Goal: Task Accomplishment & Management: Use online tool/utility

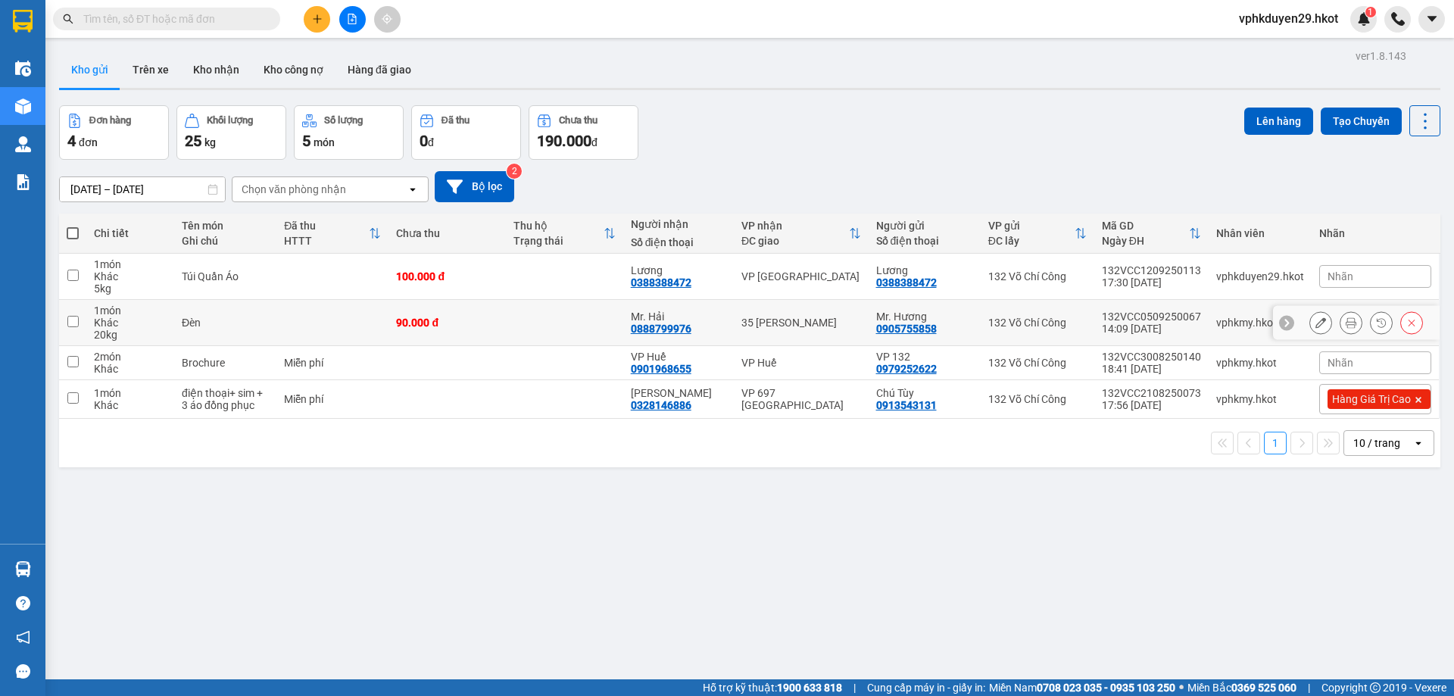
click at [68, 329] on td at bounding box center [72, 323] width 27 height 46
checkbox input "true"
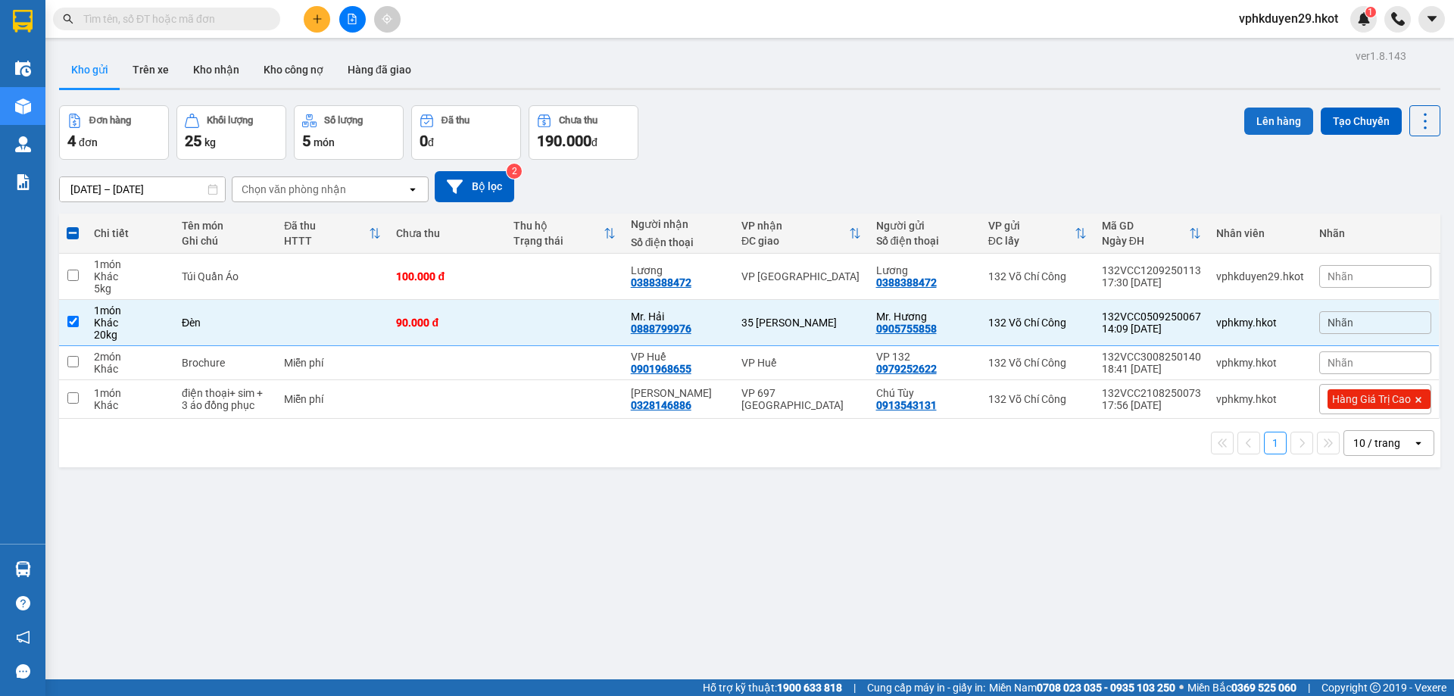
click at [1247, 117] on button "Lên hàng" at bounding box center [1278, 121] width 69 height 27
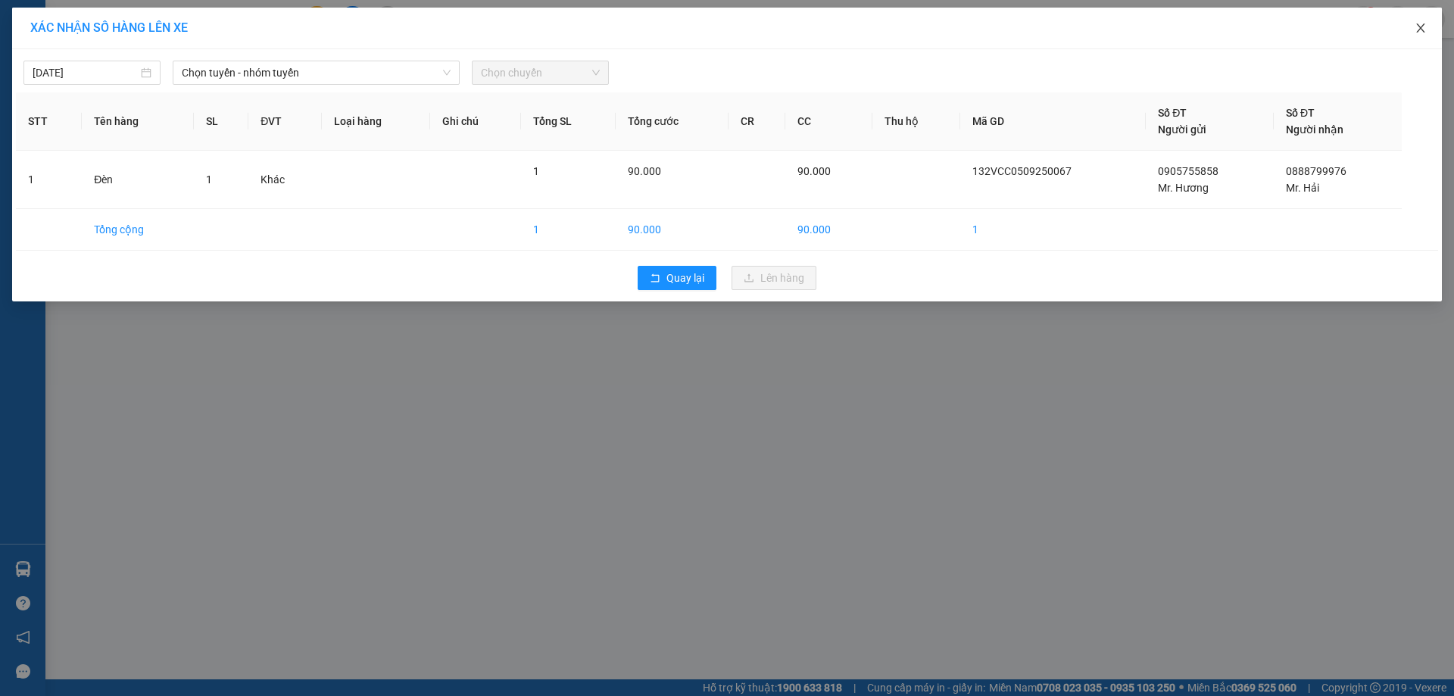
click at [1422, 30] on icon "close" at bounding box center [1420, 28] width 12 height 12
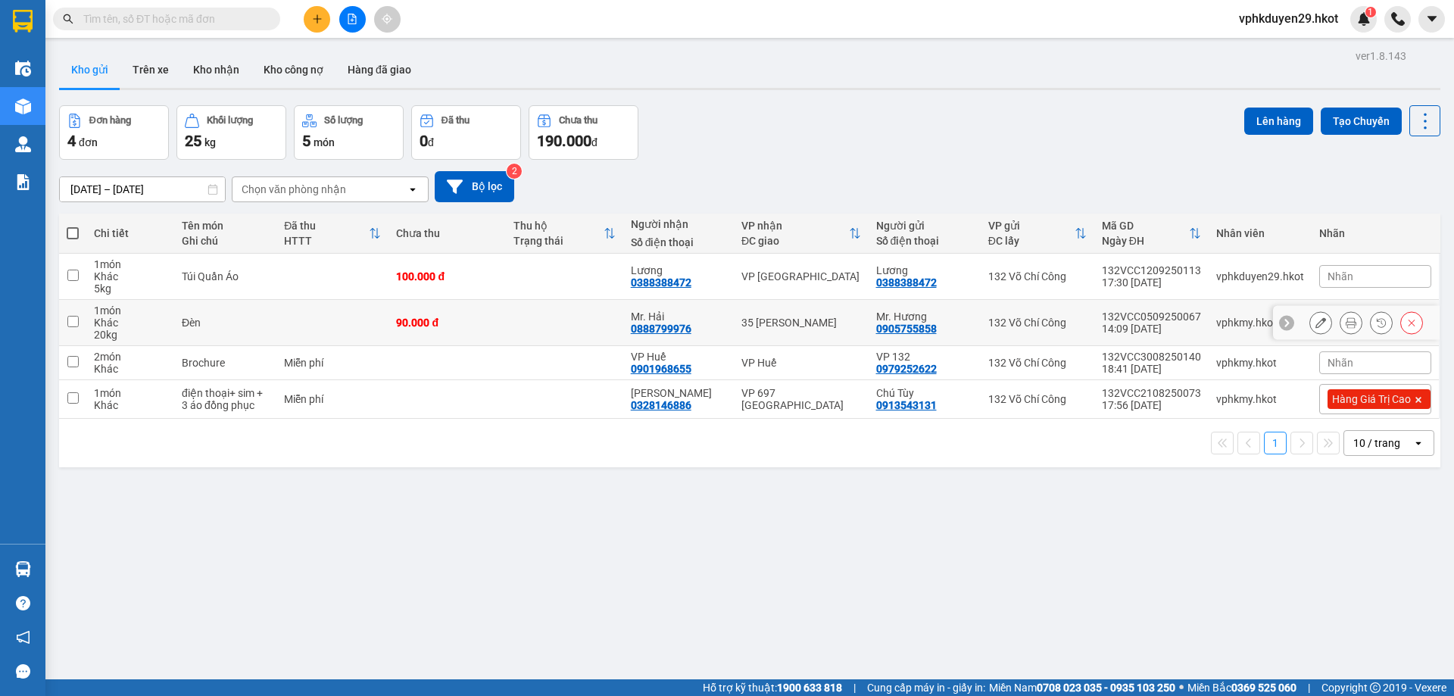
click at [70, 319] on input "checkbox" at bounding box center [72, 321] width 11 height 11
checkbox input "true"
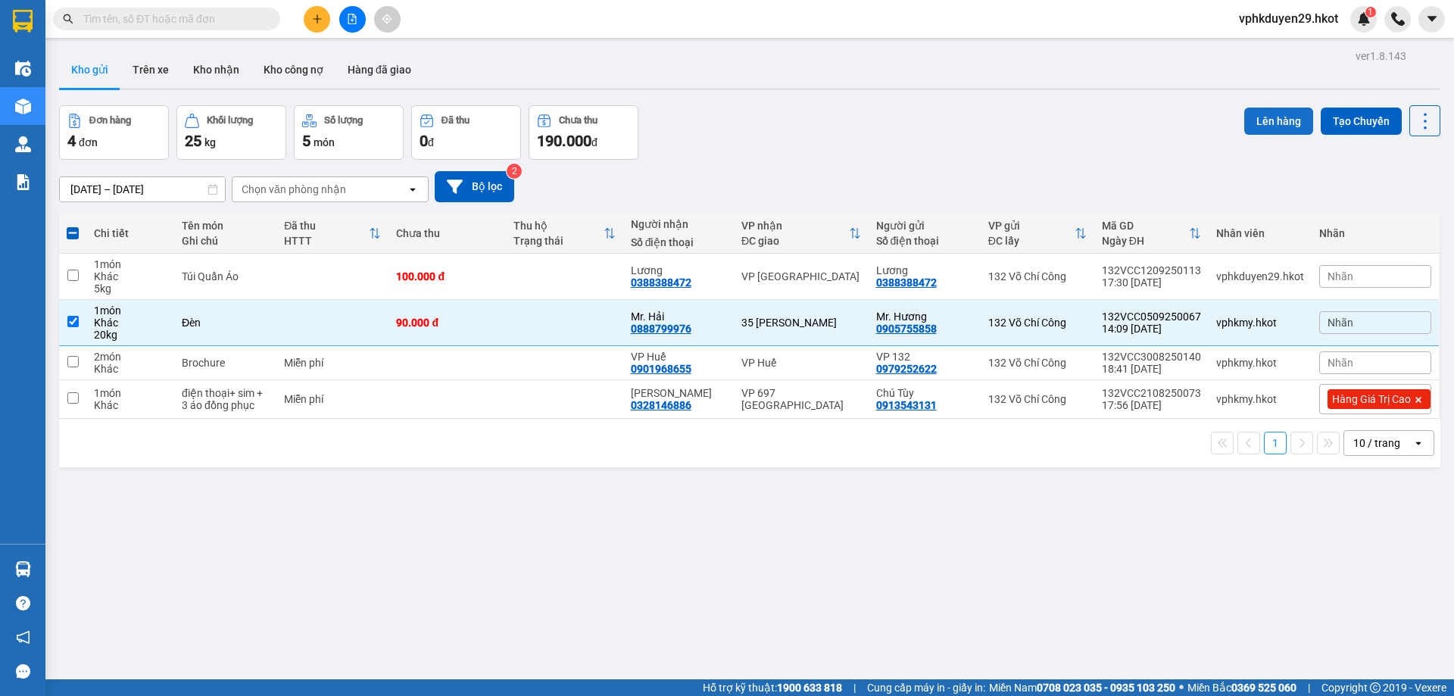
click at [1271, 127] on button "Lên hàng" at bounding box center [1278, 121] width 69 height 27
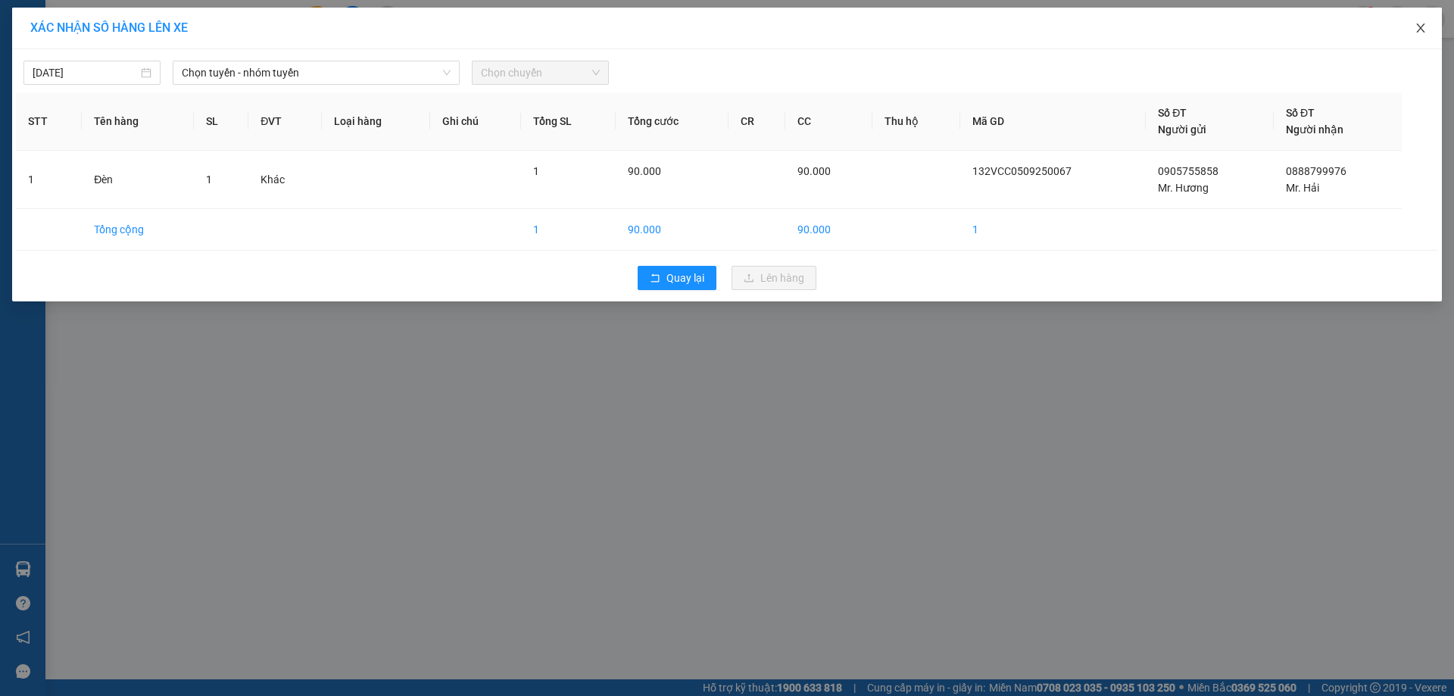
click at [1422, 23] on icon "close" at bounding box center [1420, 28] width 12 height 12
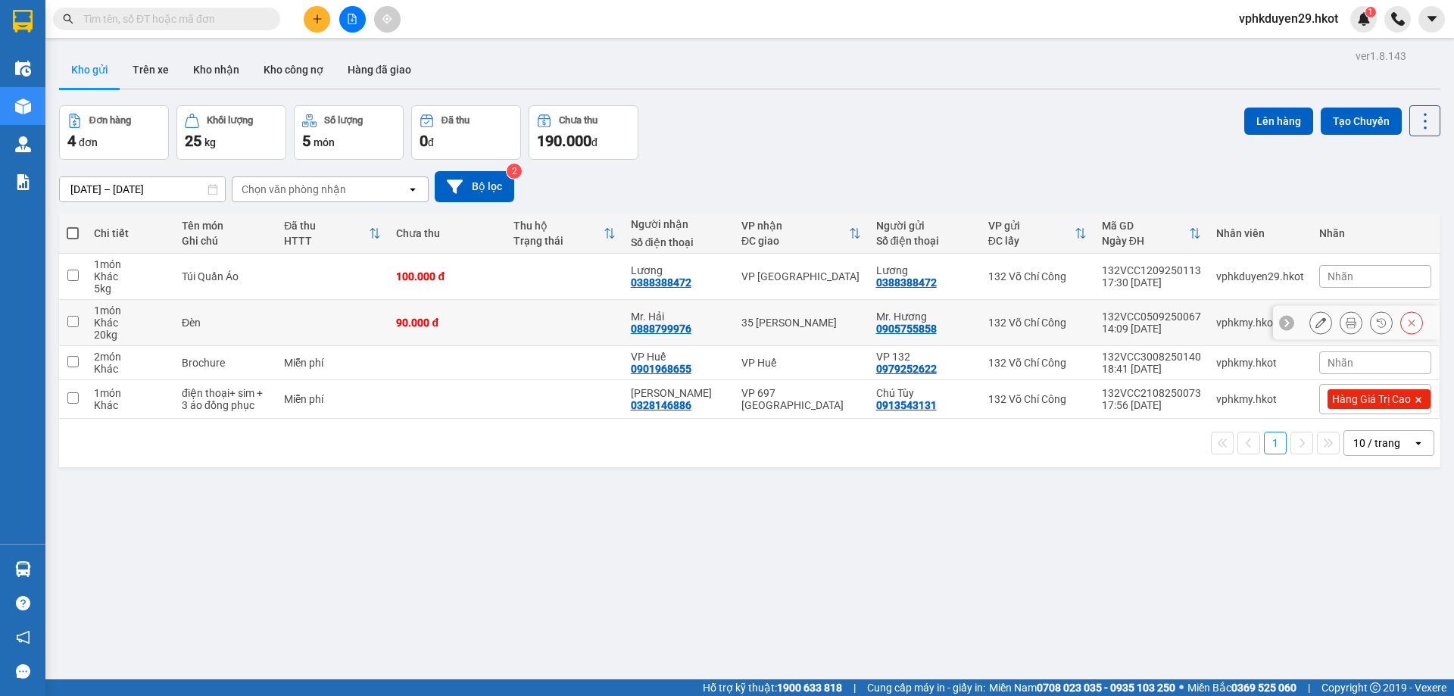
click at [1310, 325] on button at bounding box center [1320, 323] width 21 height 26
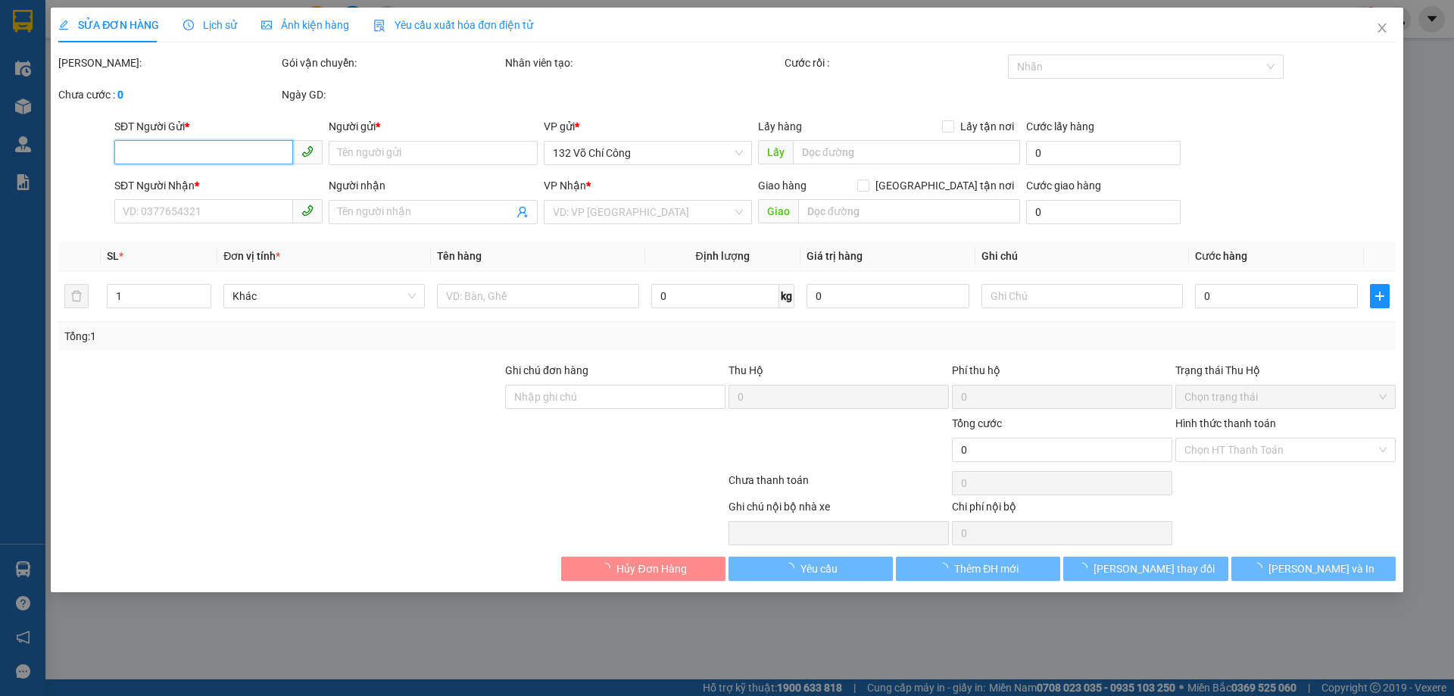
type input "0905755858"
type input "Mr. Hương"
type input "0888799976"
type input "Mr. Hải"
type input "90.000"
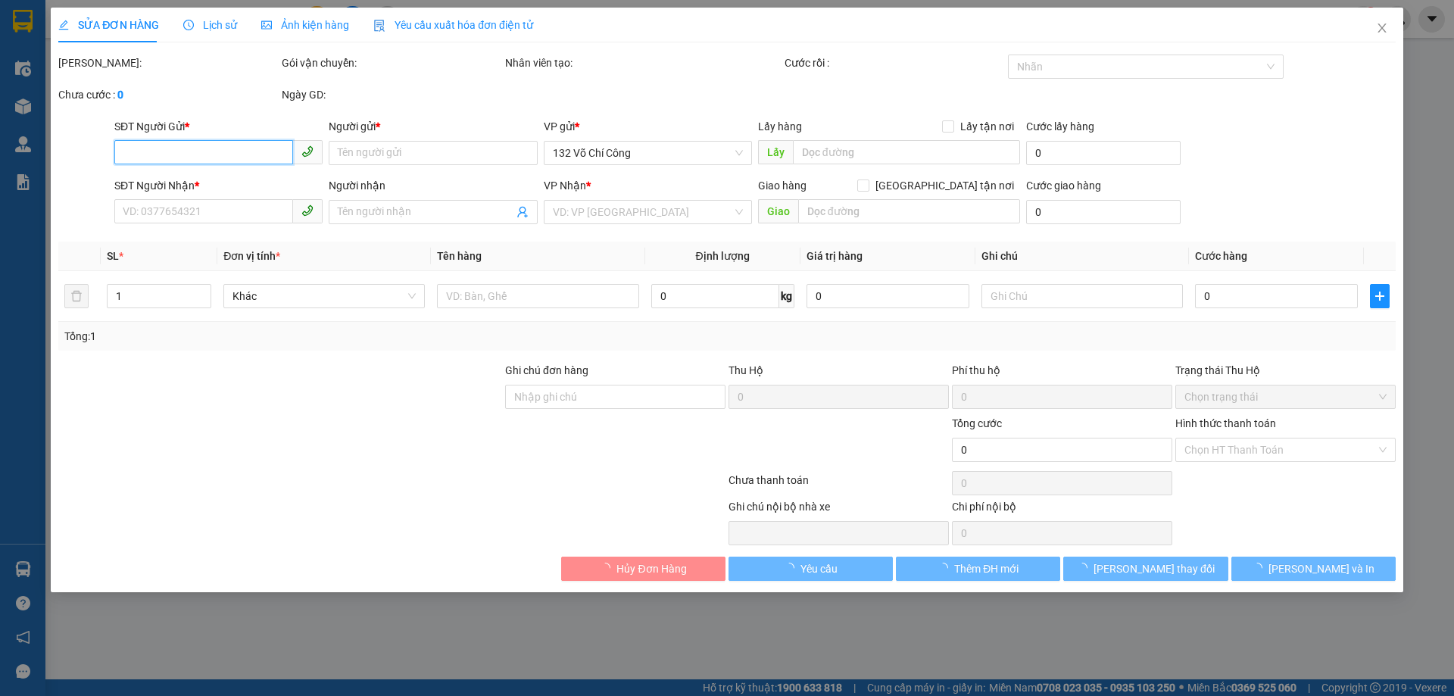
type input "90.000"
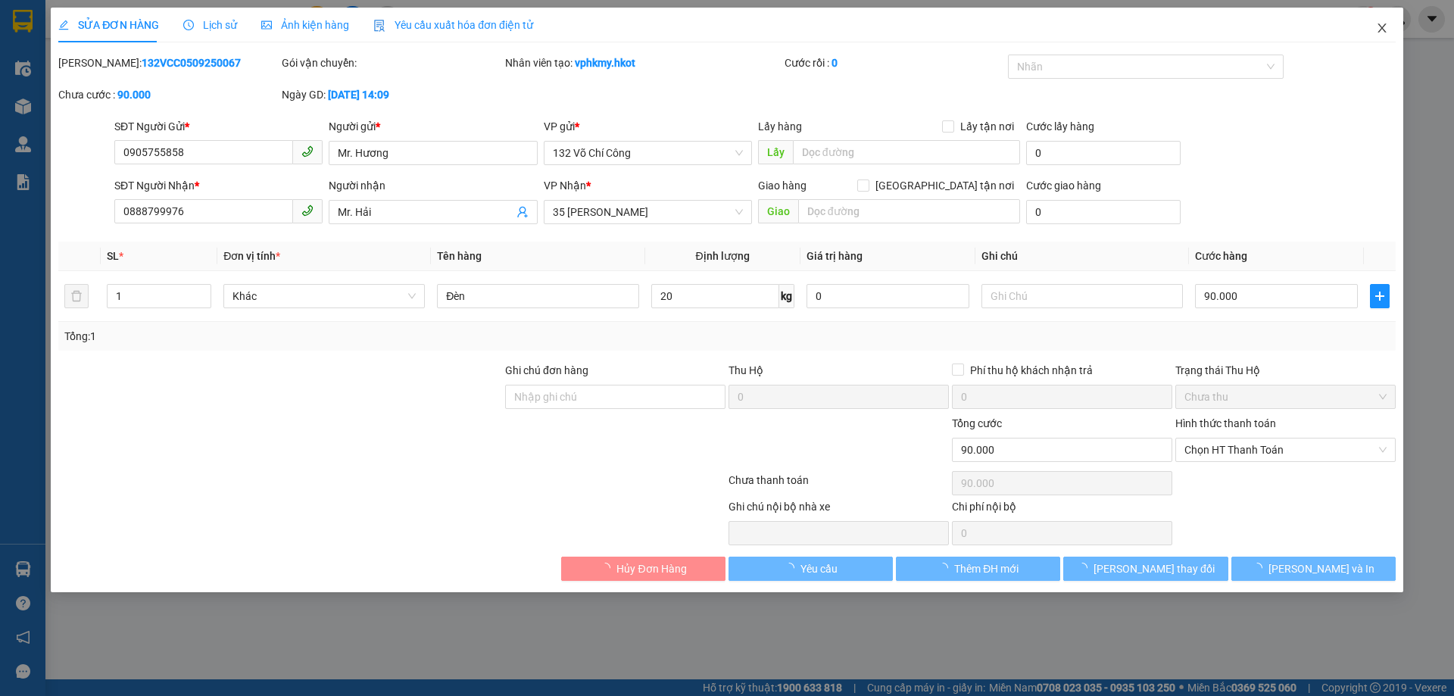
click at [1388, 23] on span "Close" at bounding box center [1381, 29] width 42 height 42
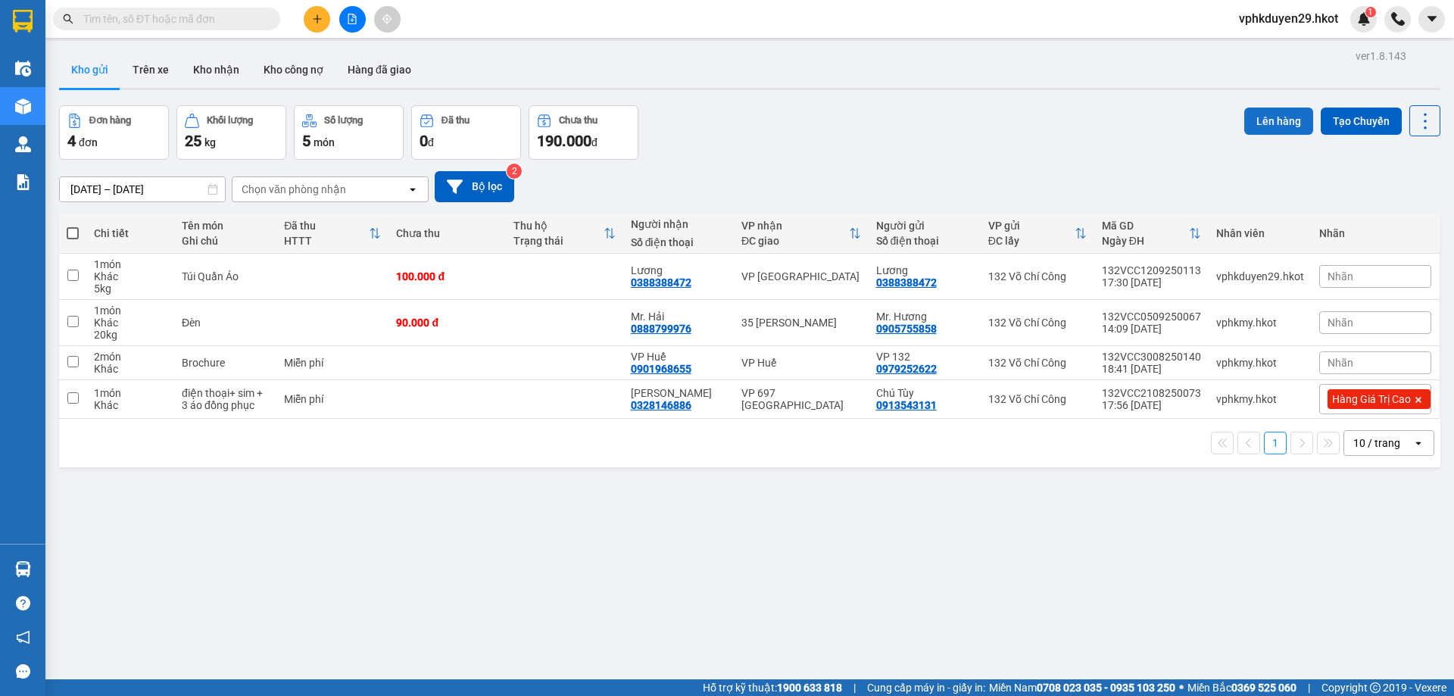
click at [1272, 120] on button "Lên hàng" at bounding box center [1278, 121] width 69 height 27
click at [69, 322] on input "checkbox" at bounding box center [72, 321] width 11 height 11
checkbox input "true"
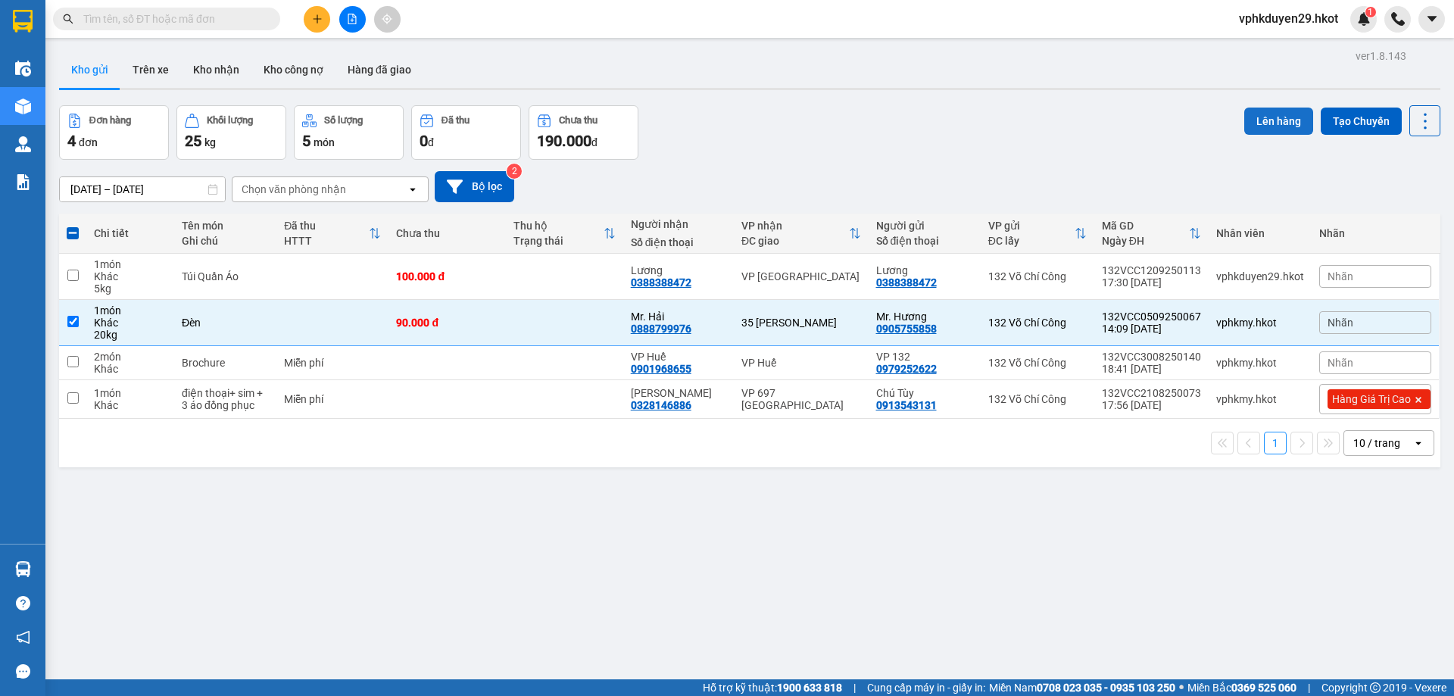
click at [1265, 121] on button "Lên hàng" at bounding box center [1278, 121] width 69 height 27
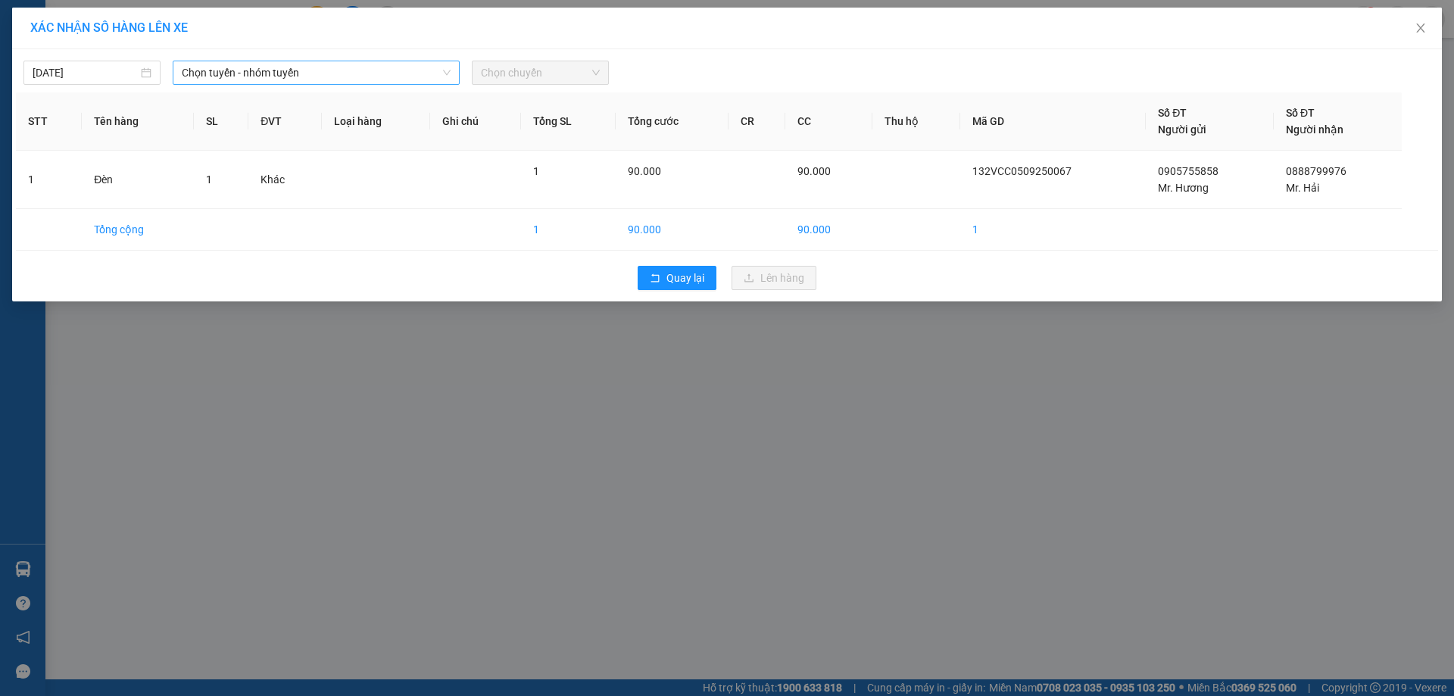
click at [310, 79] on span "Chọn tuyến - nhóm tuyến" at bounding box center [316, 72] width 269 height 23
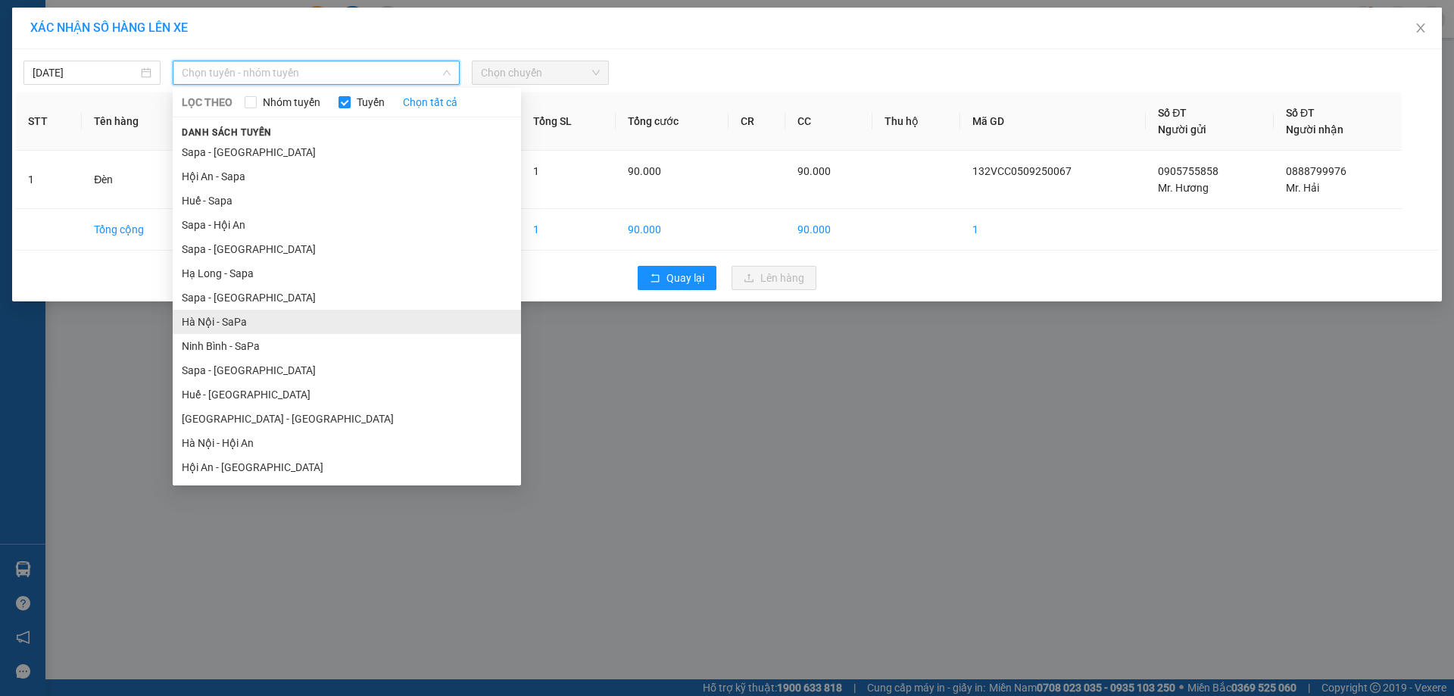
click at [260, 322] on li "Hà Nội - SaPa" at bounding box center [347, 322] width 348 height 24
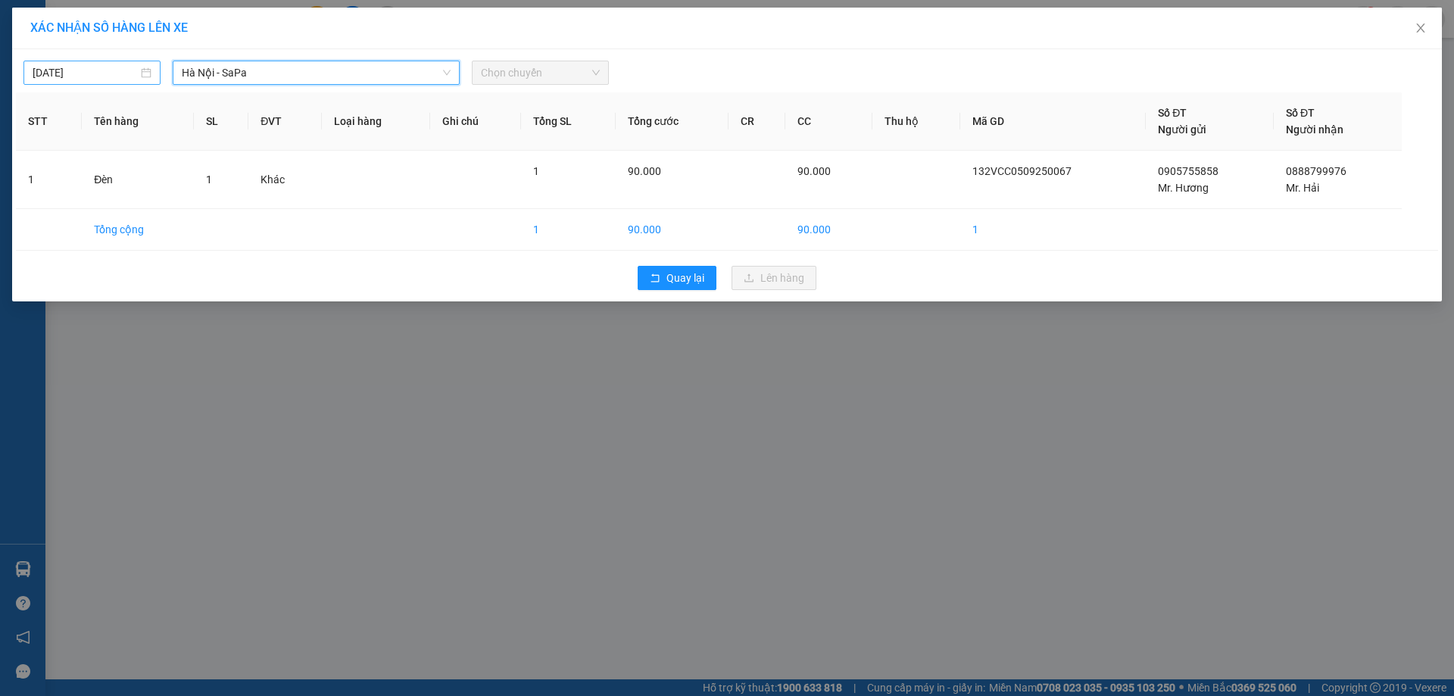
click at [79, 70] on input "[DATE]" at bounding box center [85, 72] width 105 height 17
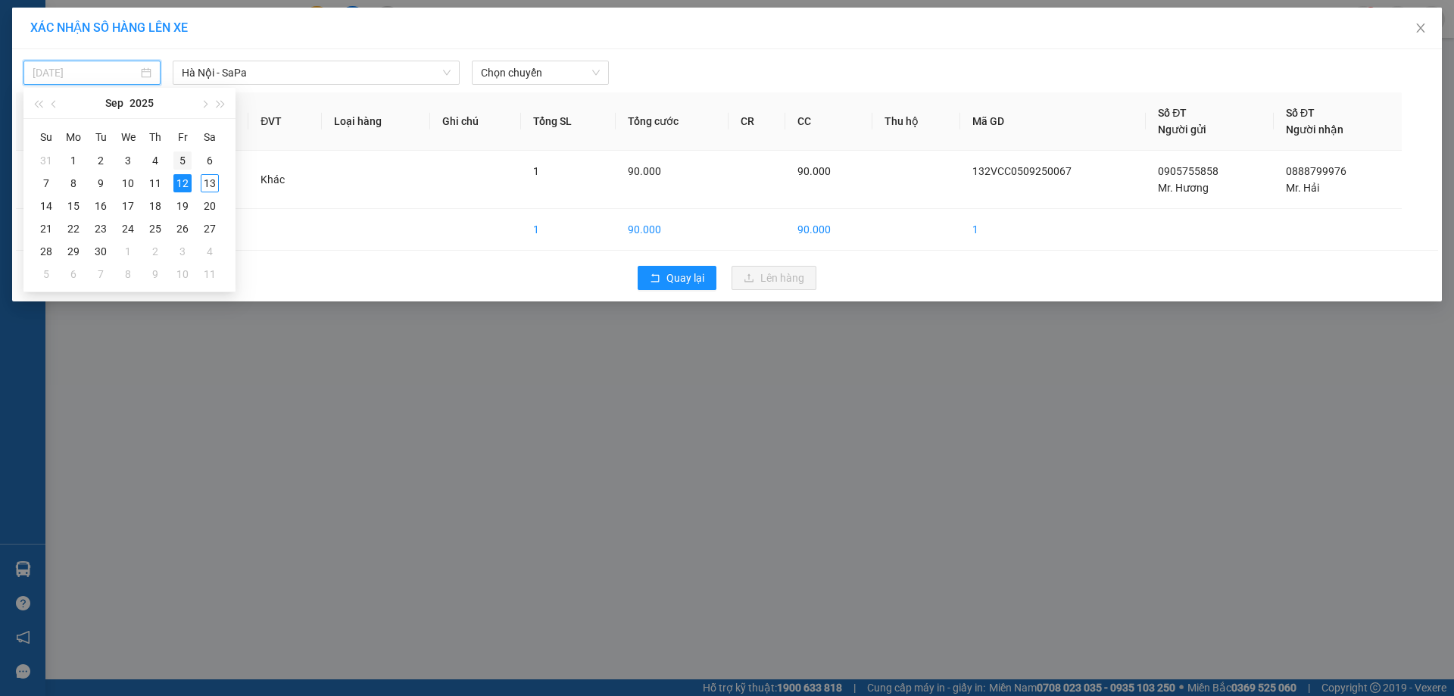
click at [179, 168] on div "5" at bounding box center [182, 160] width 18 height 18
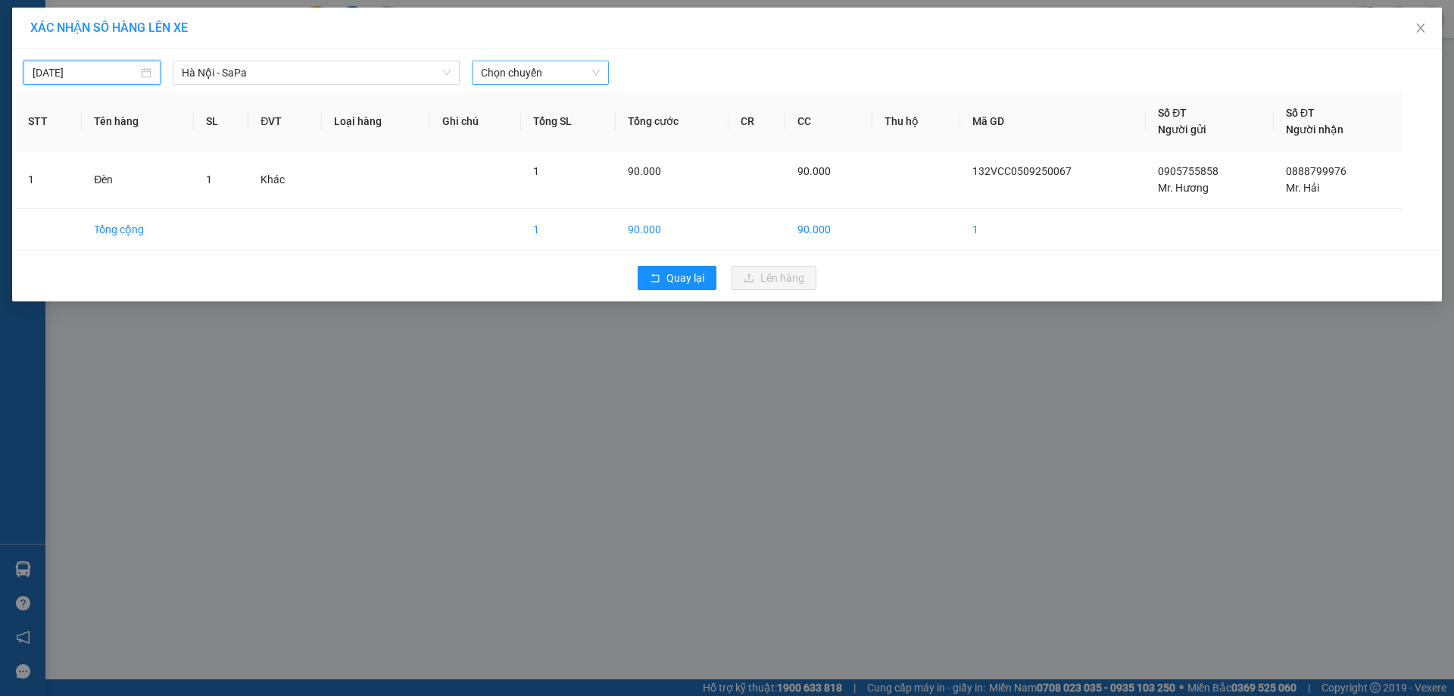
click at [507, 80] on span "Chọn chuyến" at bounding box center [540, 72] width 119 height 23
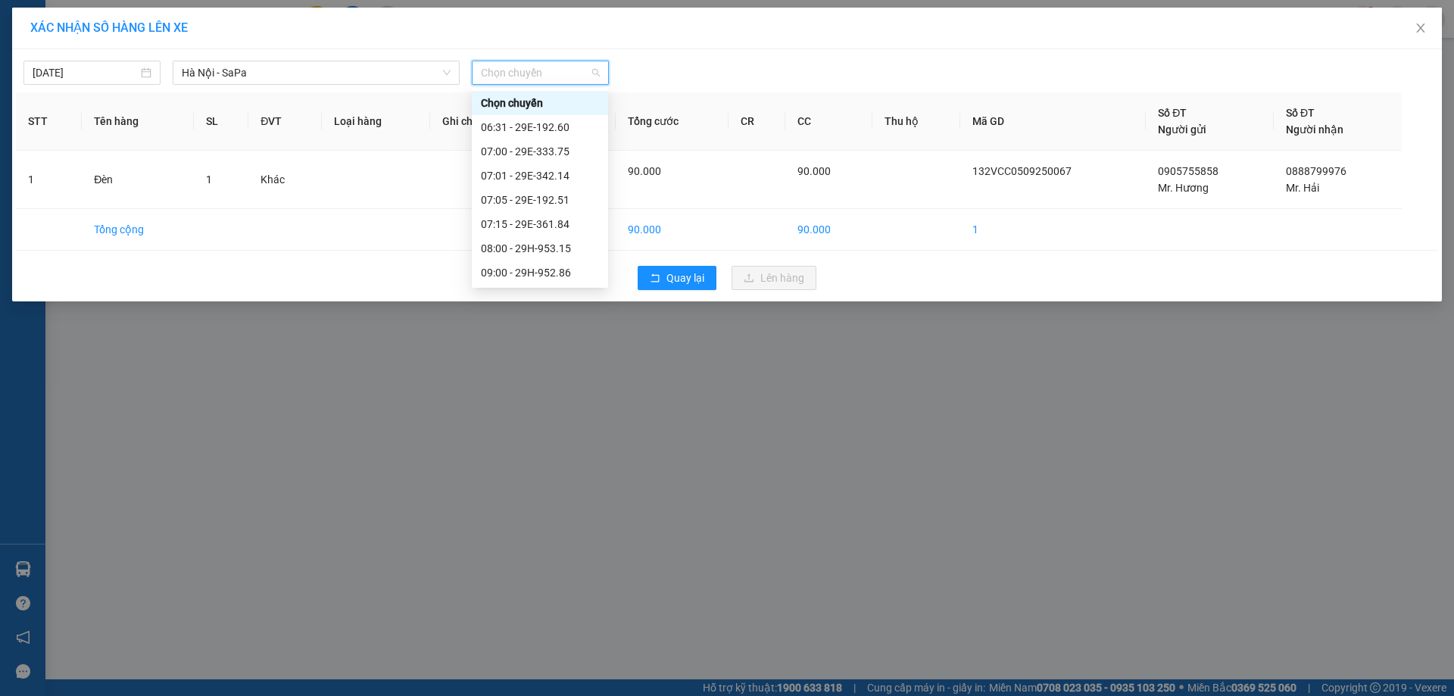
type input "[DATE]"
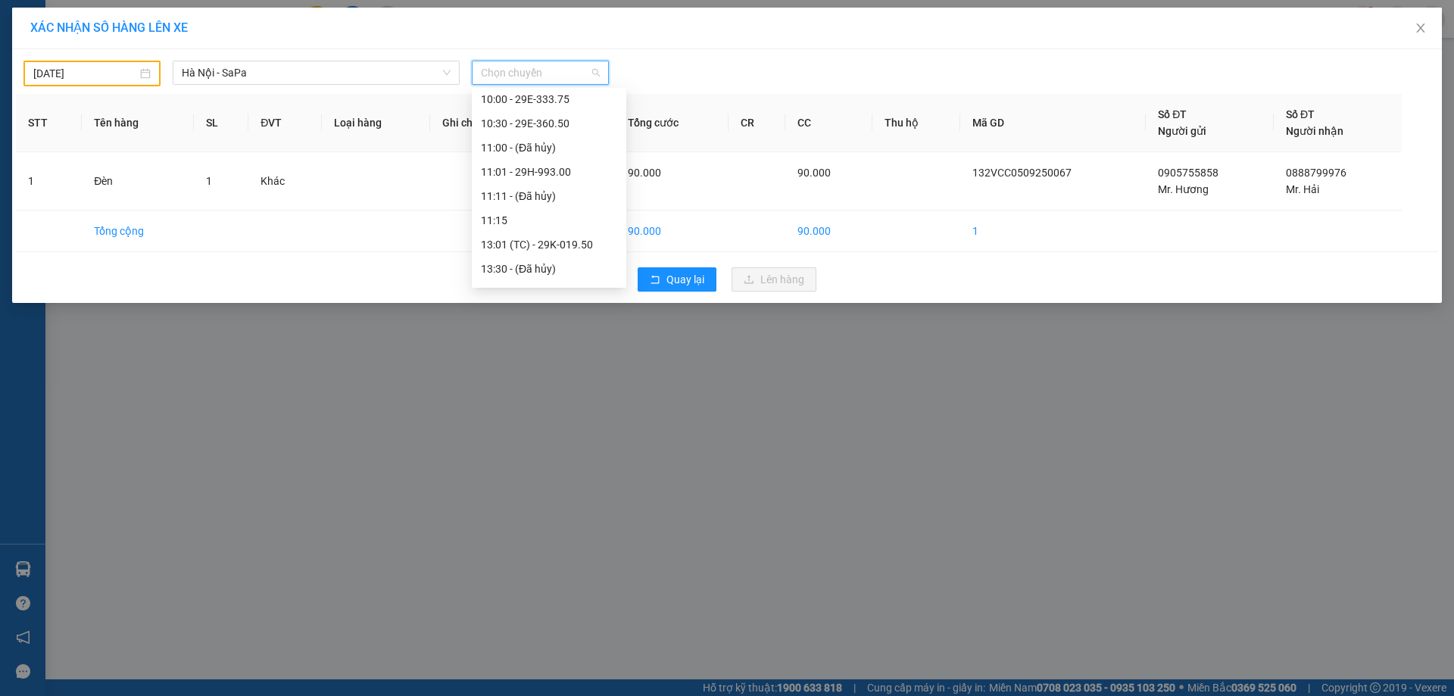
scroll to position [547, 0]
click at [544, 188] on div "16:01 - 29H-953.15" at bounding box center [549, 185] width 136 height 17
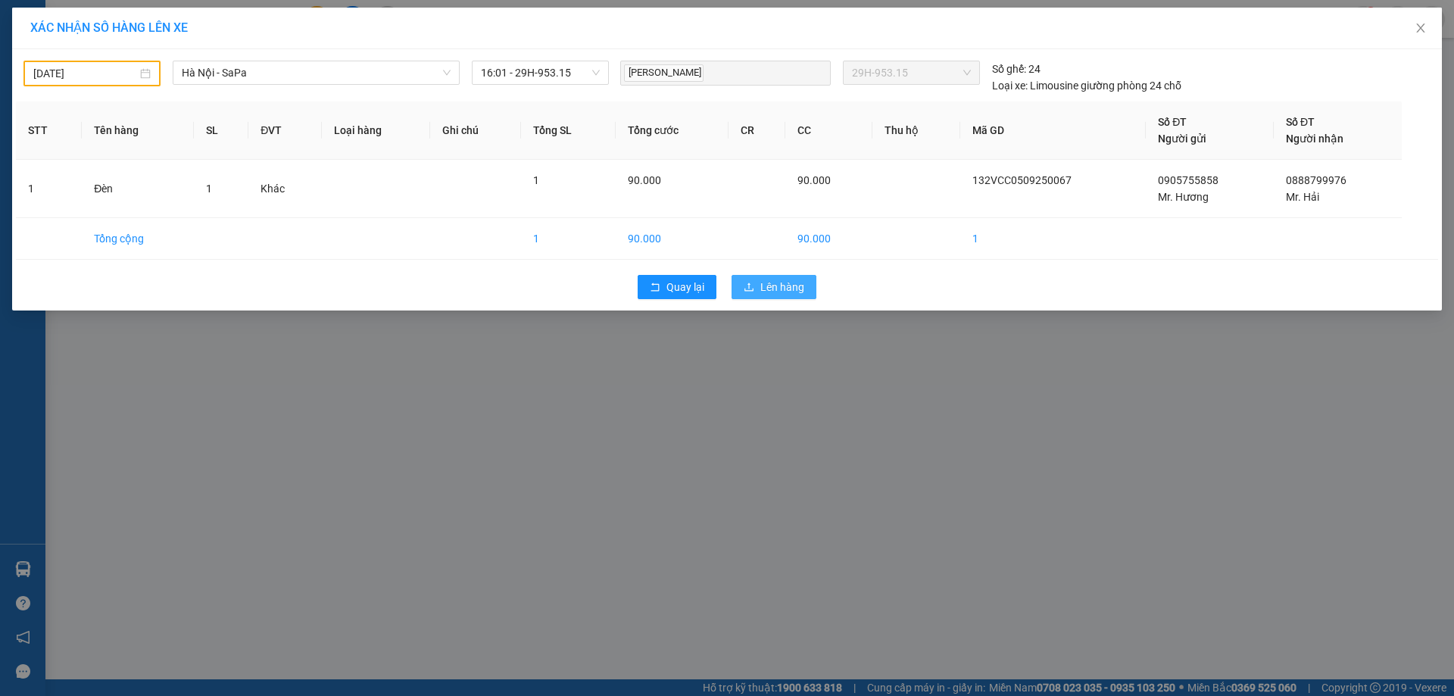
click at [772, 281] on span "Lên hàng" at bounding box center [782, 287] width 44 height 17
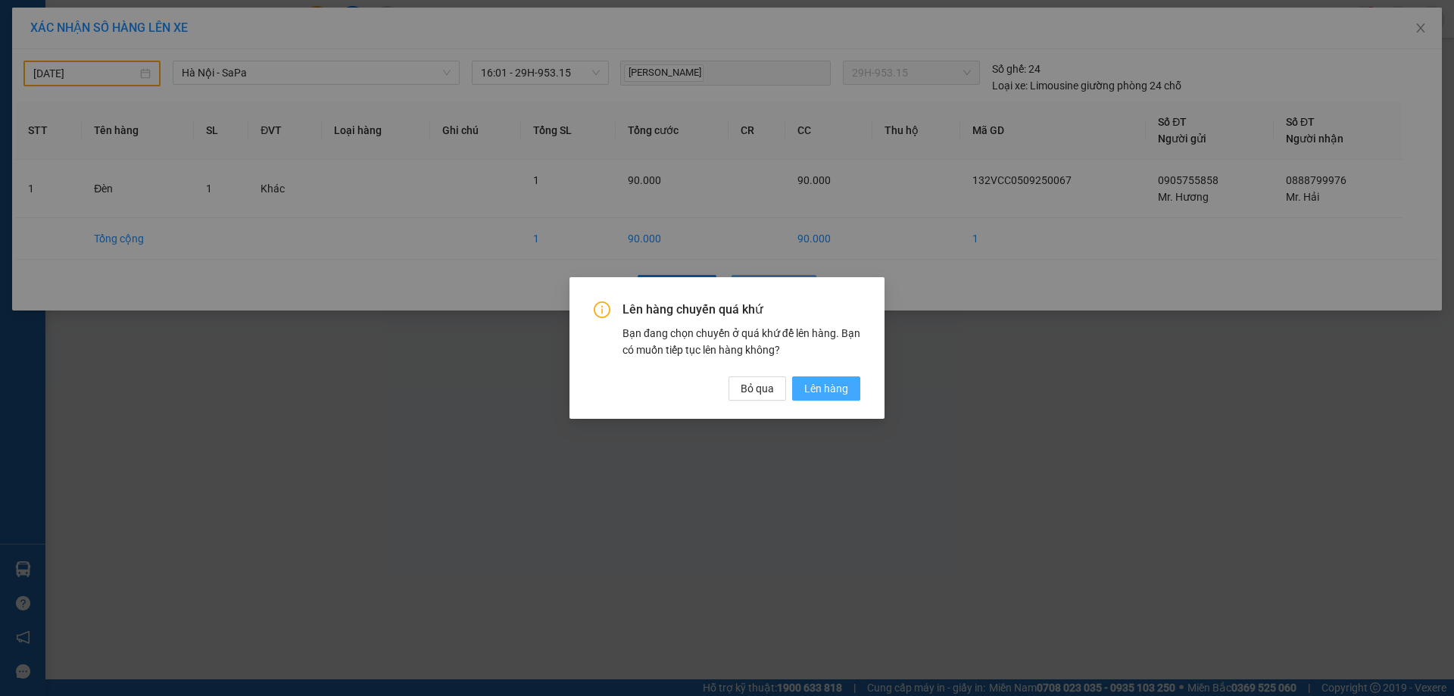
click at [829, 397] on button "Lên hàng" at bounding box center [826, 388] width 68 height 24
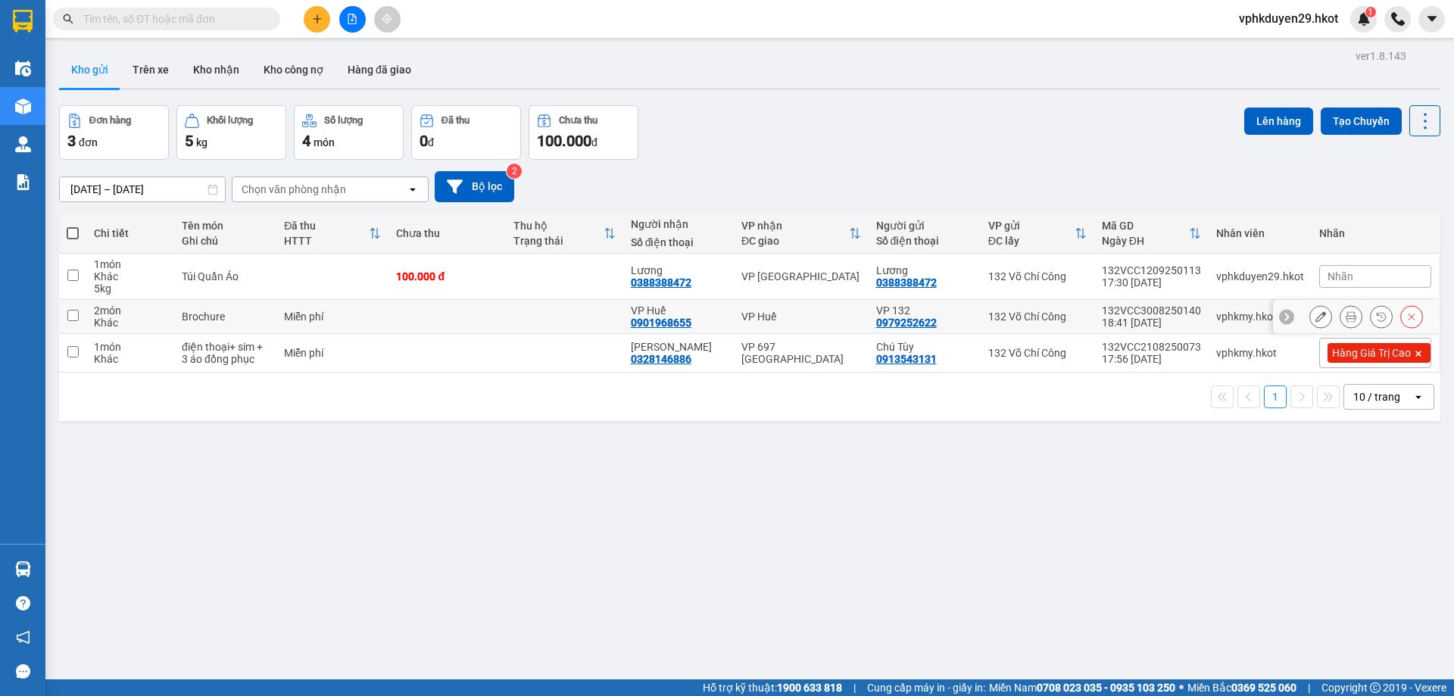
click at [70, 310] on input "checkbox" at bounding box center [72, 315] width 11 height 11
checkbox input "true"
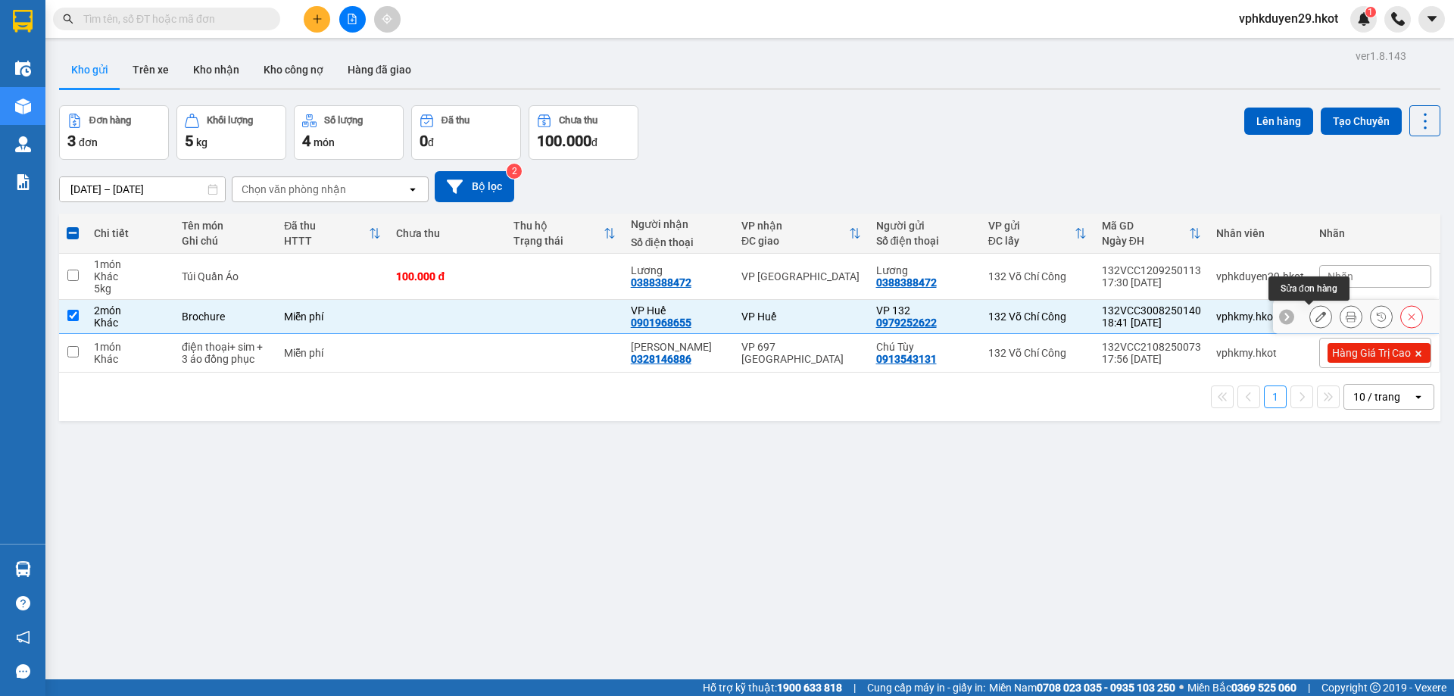
click at [1311, 324] on button at bounding box center [1320, 317] width 21 height 26
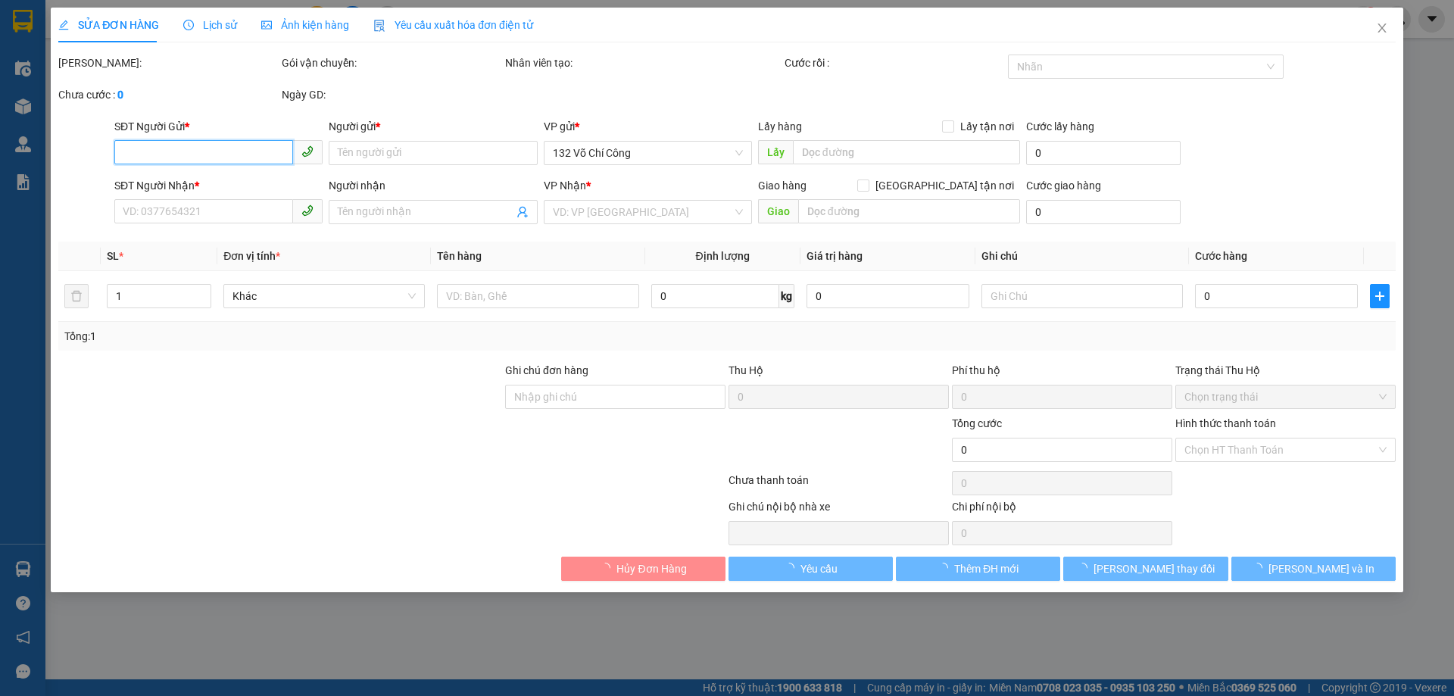
type input "0979252622"
type input "VP 132"
type input "0901968655"
type input "VP Huế"
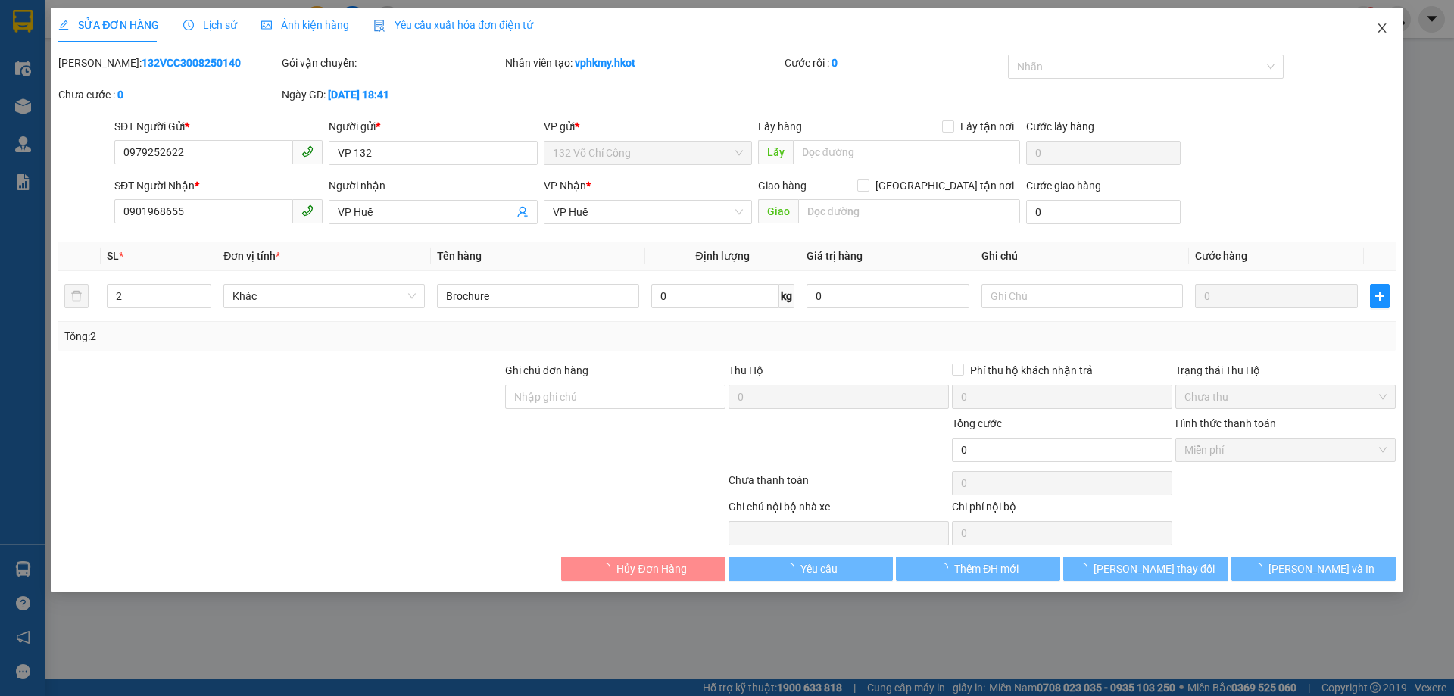
click at [1385, 17] on span "Close" at bounding box center [1381, 29] width 42 height 42
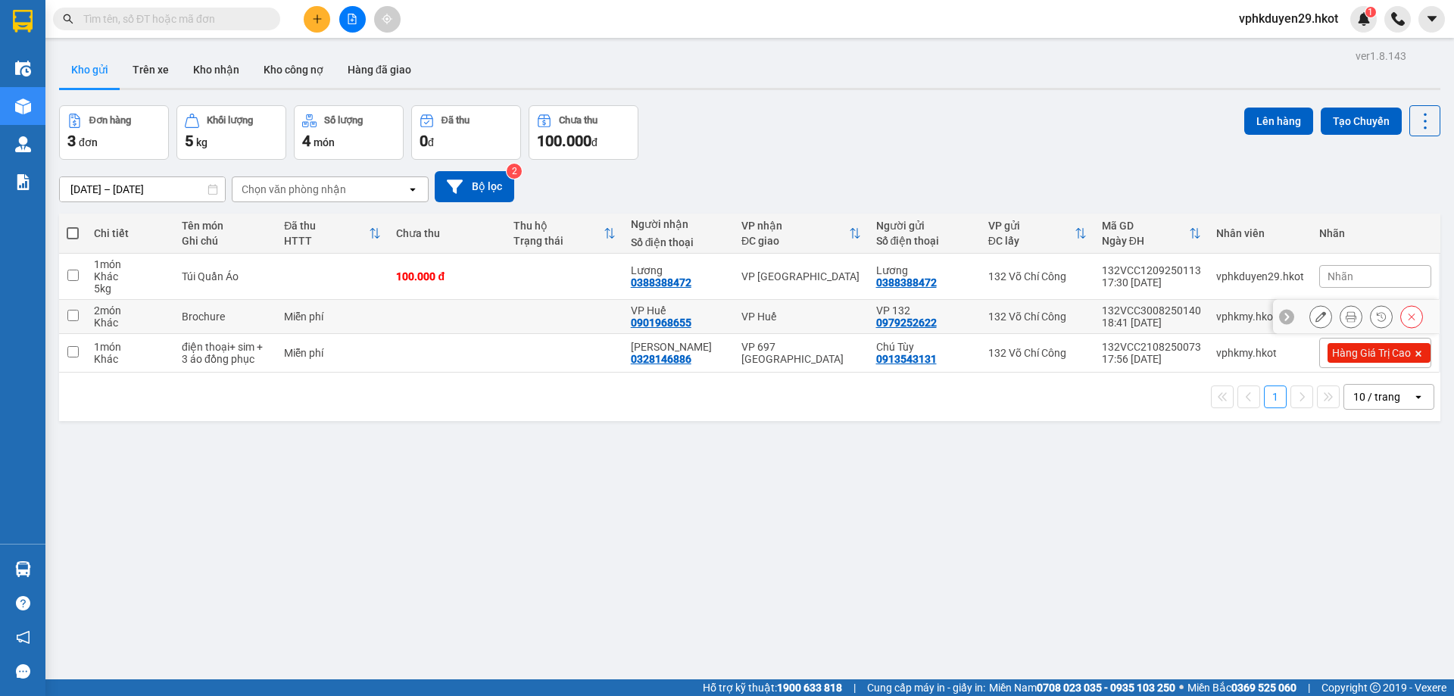
click at [73, 315] on input "checkbox" at bounding box center [72, 315] width 11 height 11
checkbox input "true"
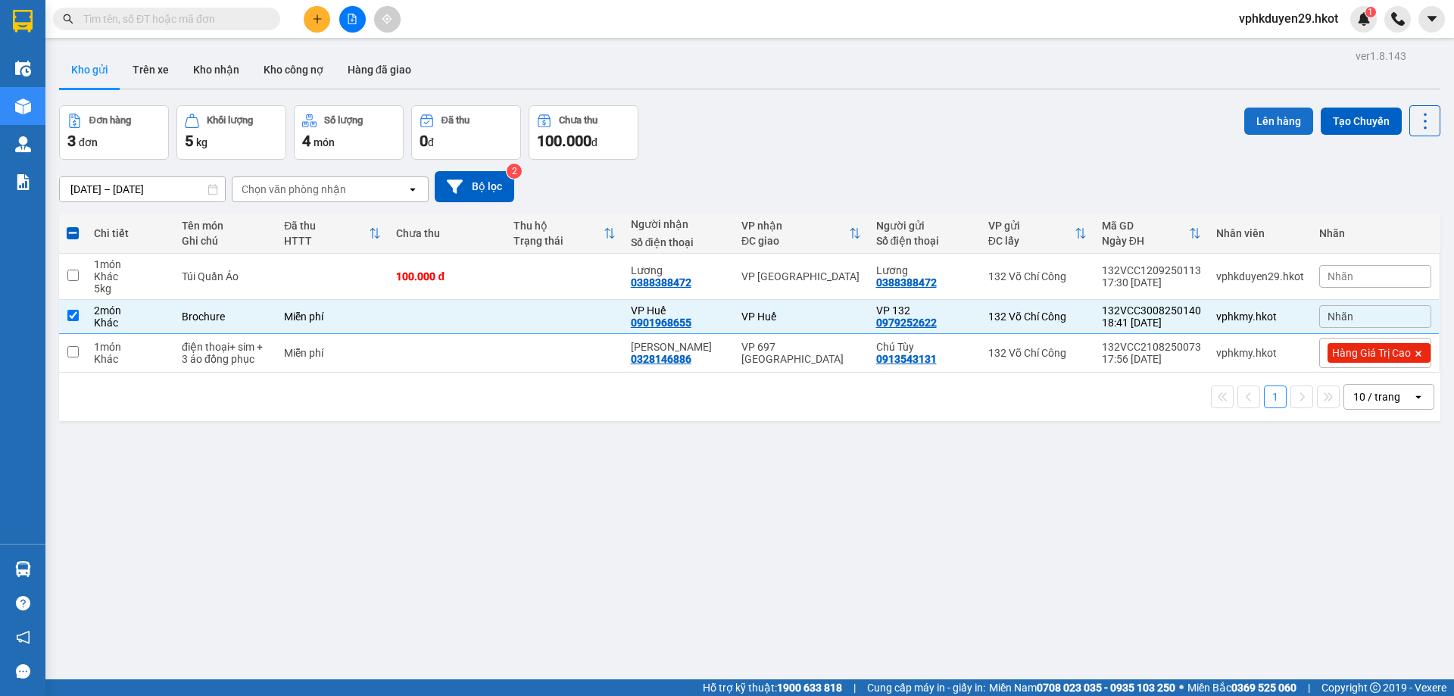
click at [1284, 126] on button "Lên hàng" at bounding box center [1278, 121] width 69 height 27
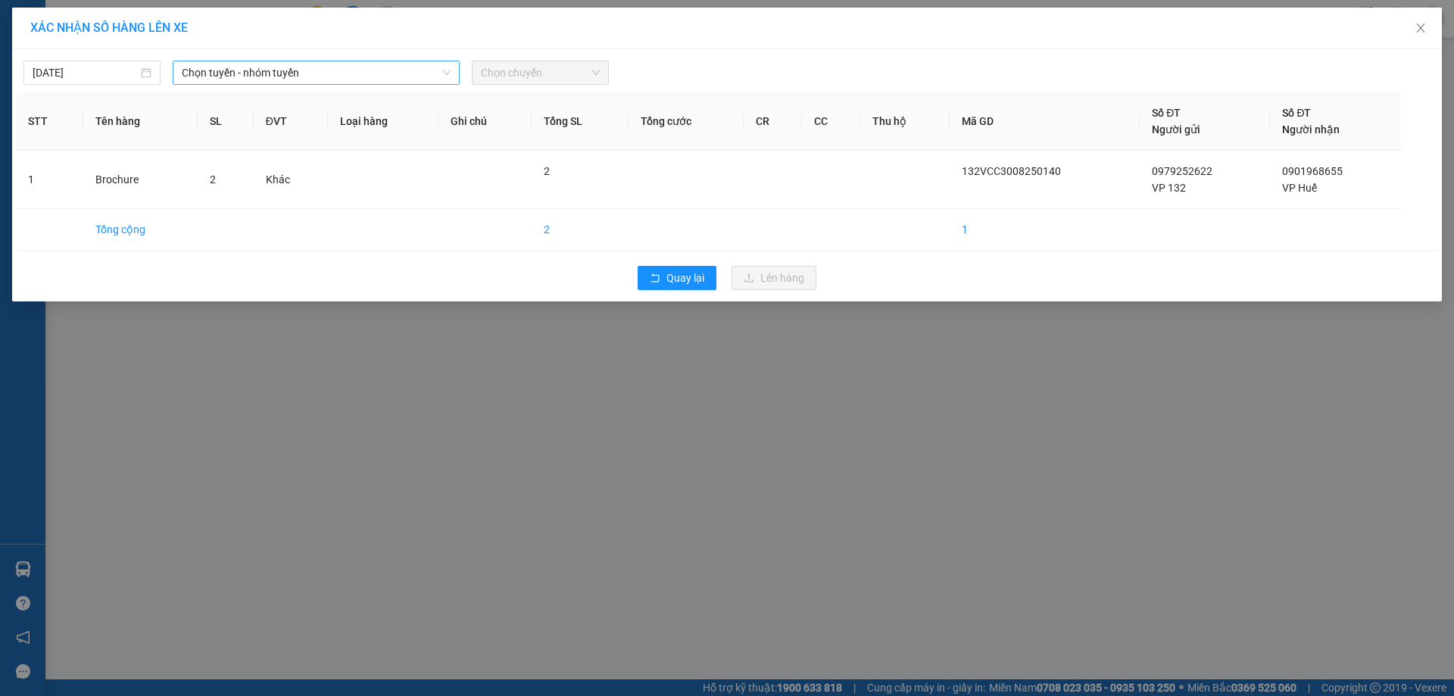
click at [356, 72] on span "Chọn tuyến - nhóm tuyến" at bounding box center [316, 72] width 269 height 23
click at [1417, 29] on icon "close" at bounding box center [1420, 28] width 12 height 12
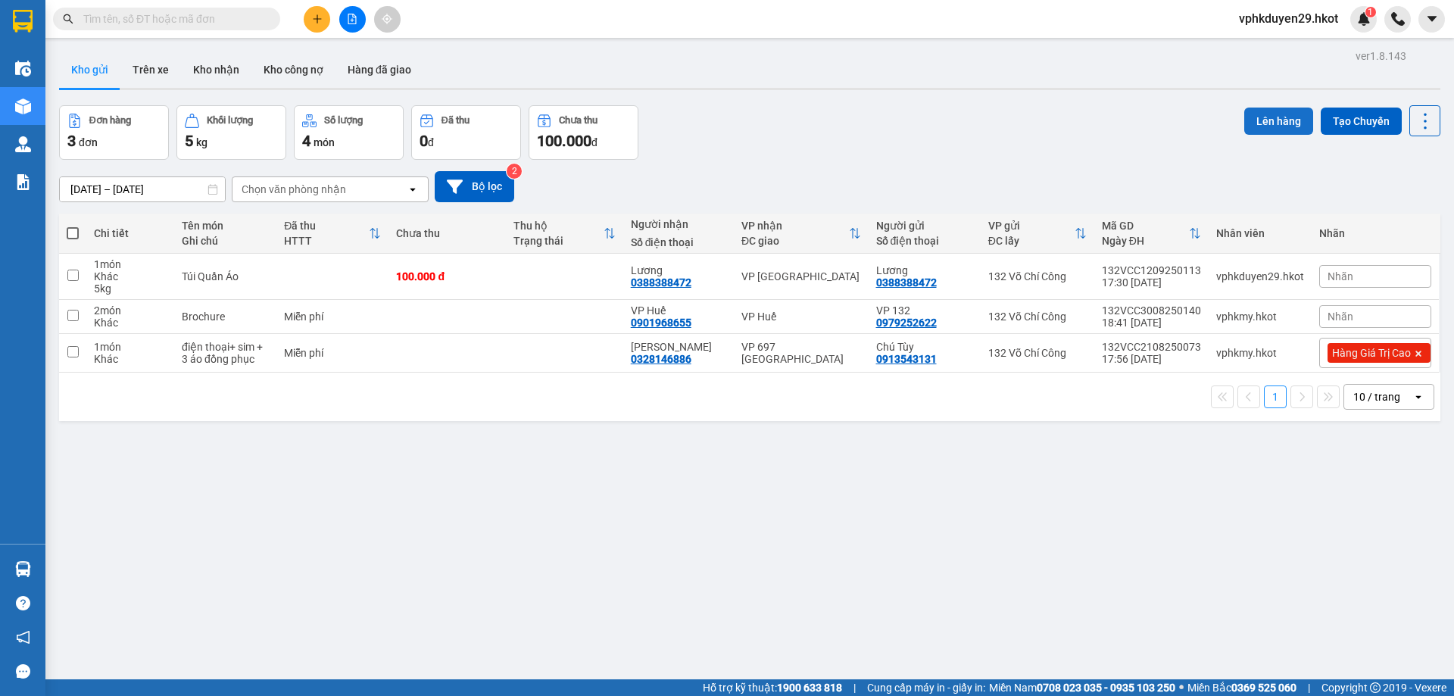
click at [1274, 131] on button "Lên hàng" at bounding box center [1278, 121] width 69 height 27
click at [73, 313] on input "checkbox" at bounding box center [72, 315] width 11 height 11
checkbox input "true"
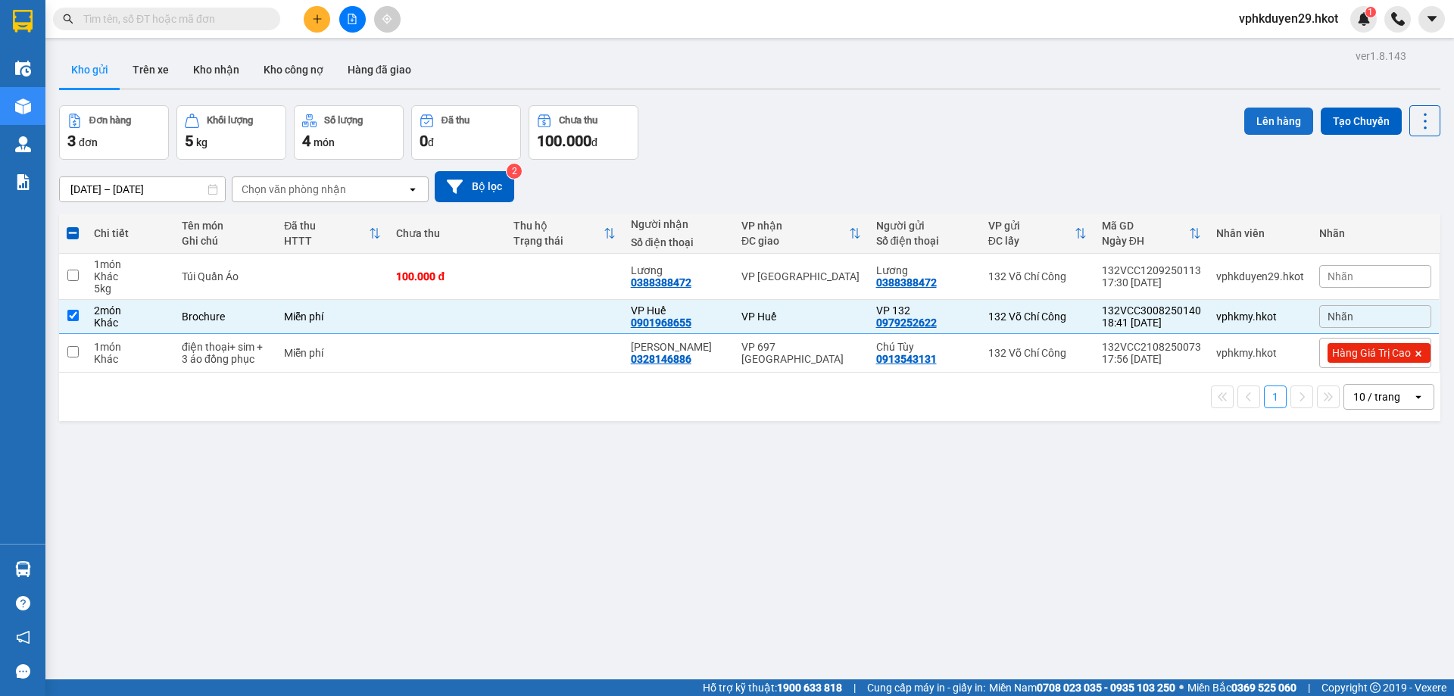
click at [1290, 114] on button "Lên hàng" at bounding box center [1278, 121] width 69 height 27
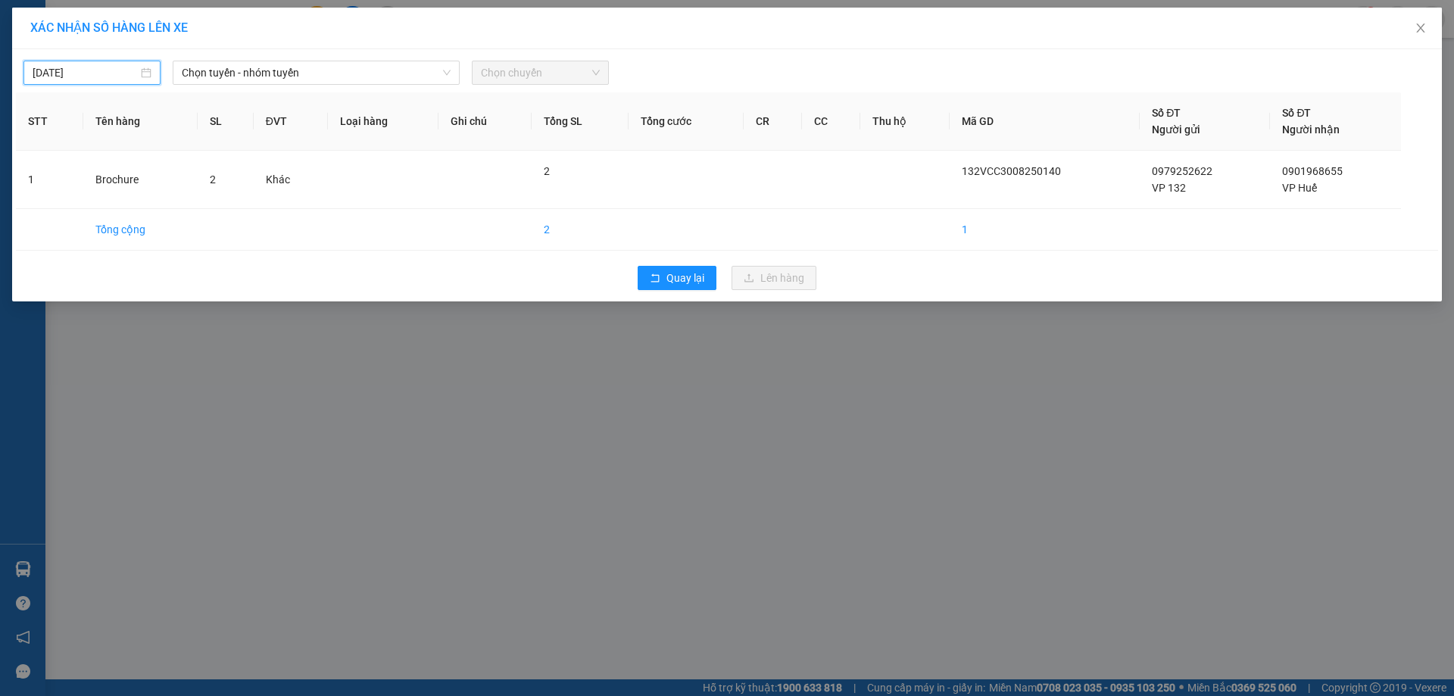
click at [91, 73] on input "[DATE]" at bounding box center [85, 72] width 105 height 17
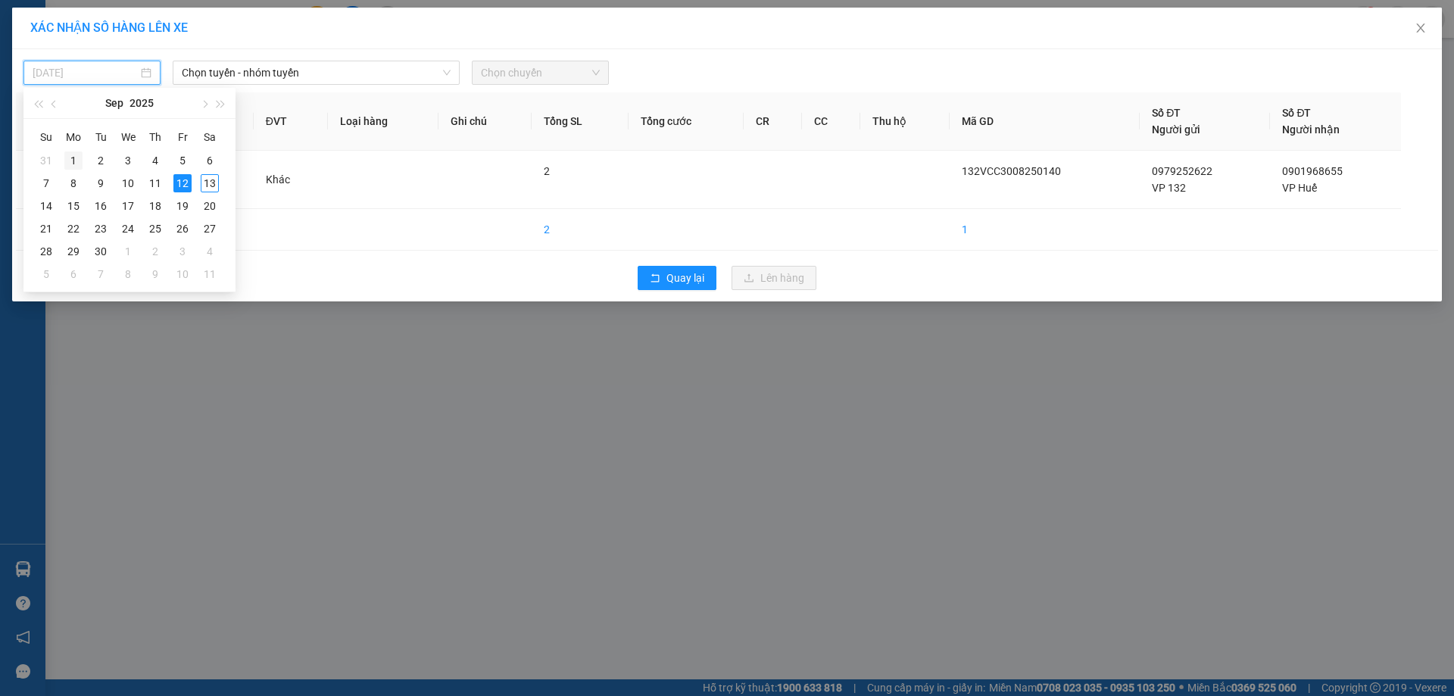
click at [65, 163] on div "1" at bounding box center [73, 160] width 18 height 18
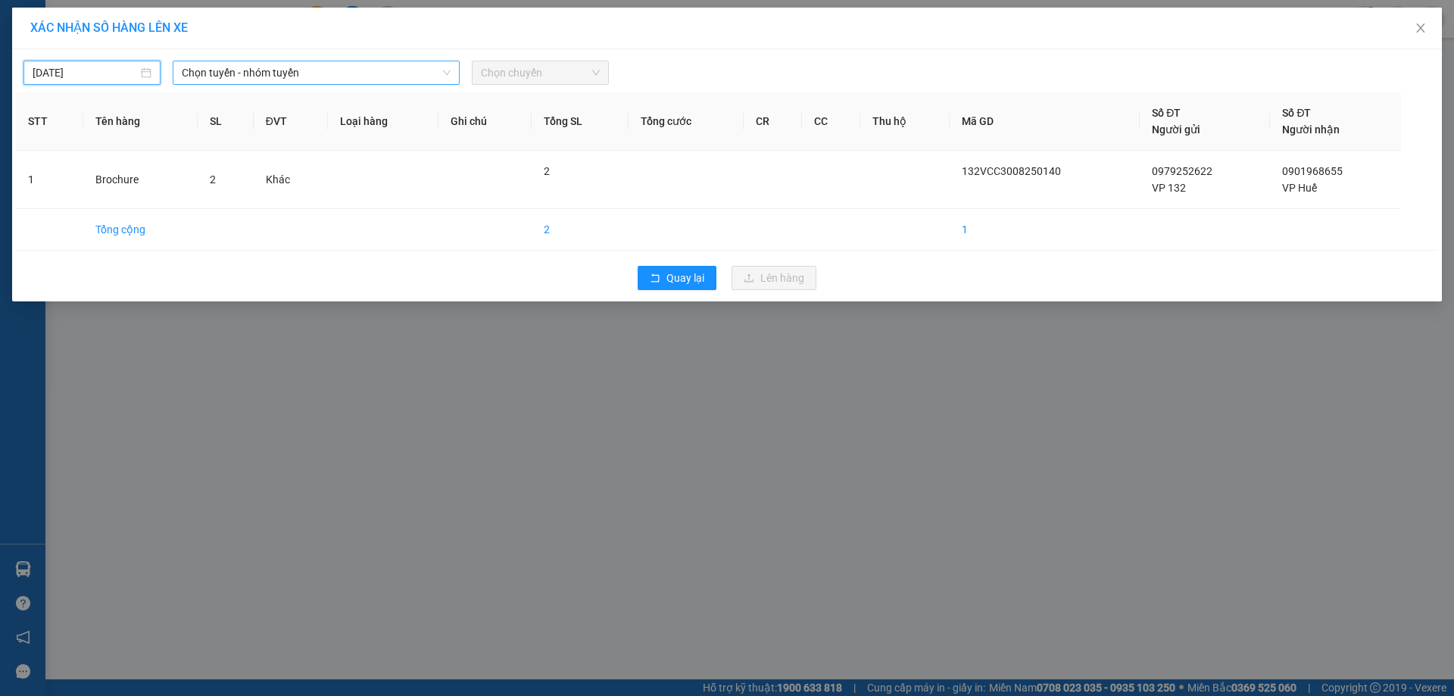
type input "[DATE]"
click at [301, 61] on span "Chọn tuyến - nhóm tuyến" at bounding box center [316, 72] width 269 height 23
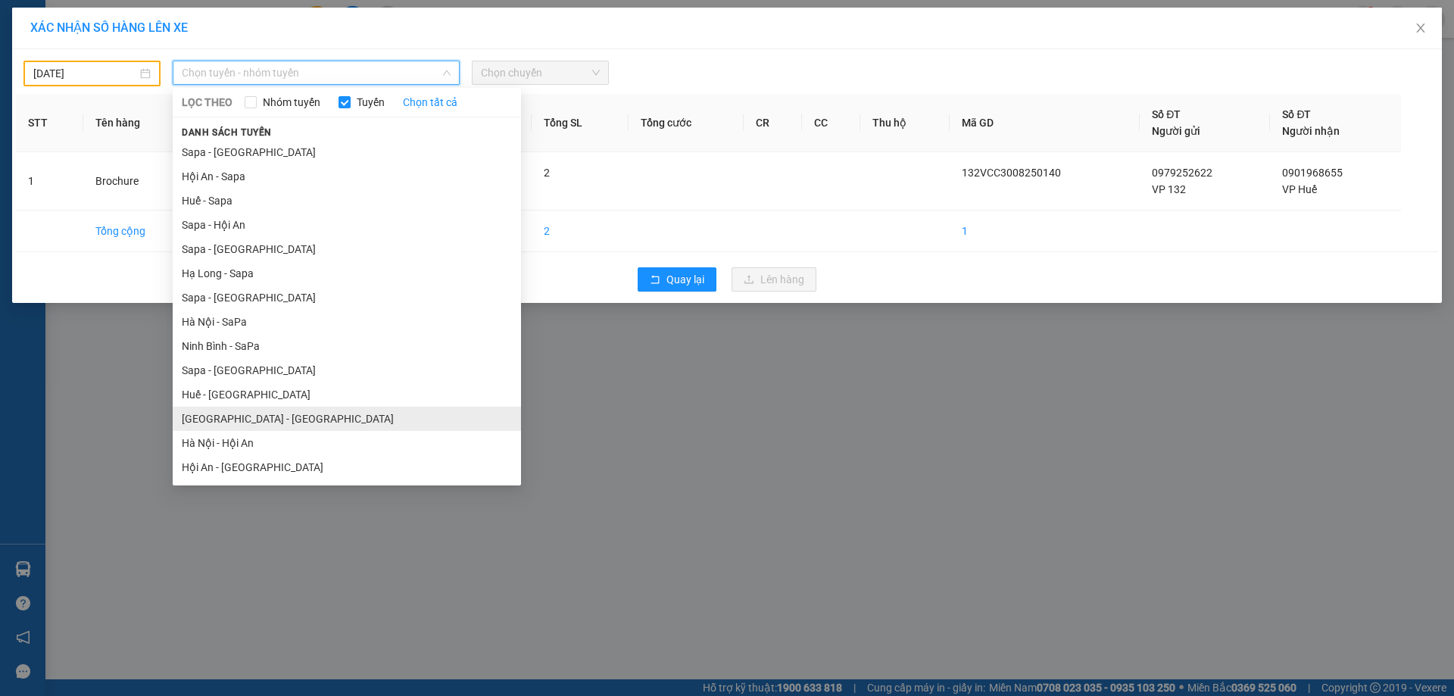
click at [260, 417] on li "[GEOGRAPHIC_DATA] - [GEOGRAPHIC_DATA]" at bounding box center [347, 419] width 348 height 24
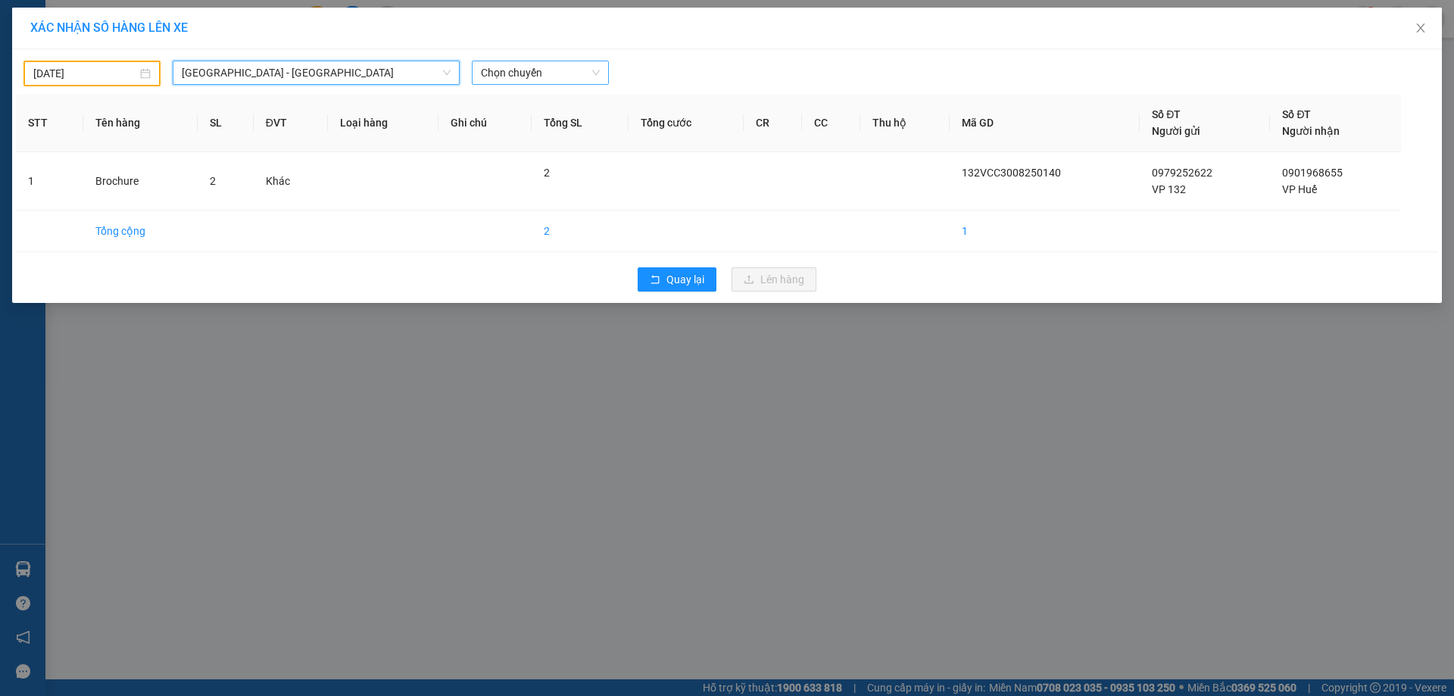
click at [531, 73] on span "Chọn chuyến" at bounding box center [540, 72] width 119 height 23
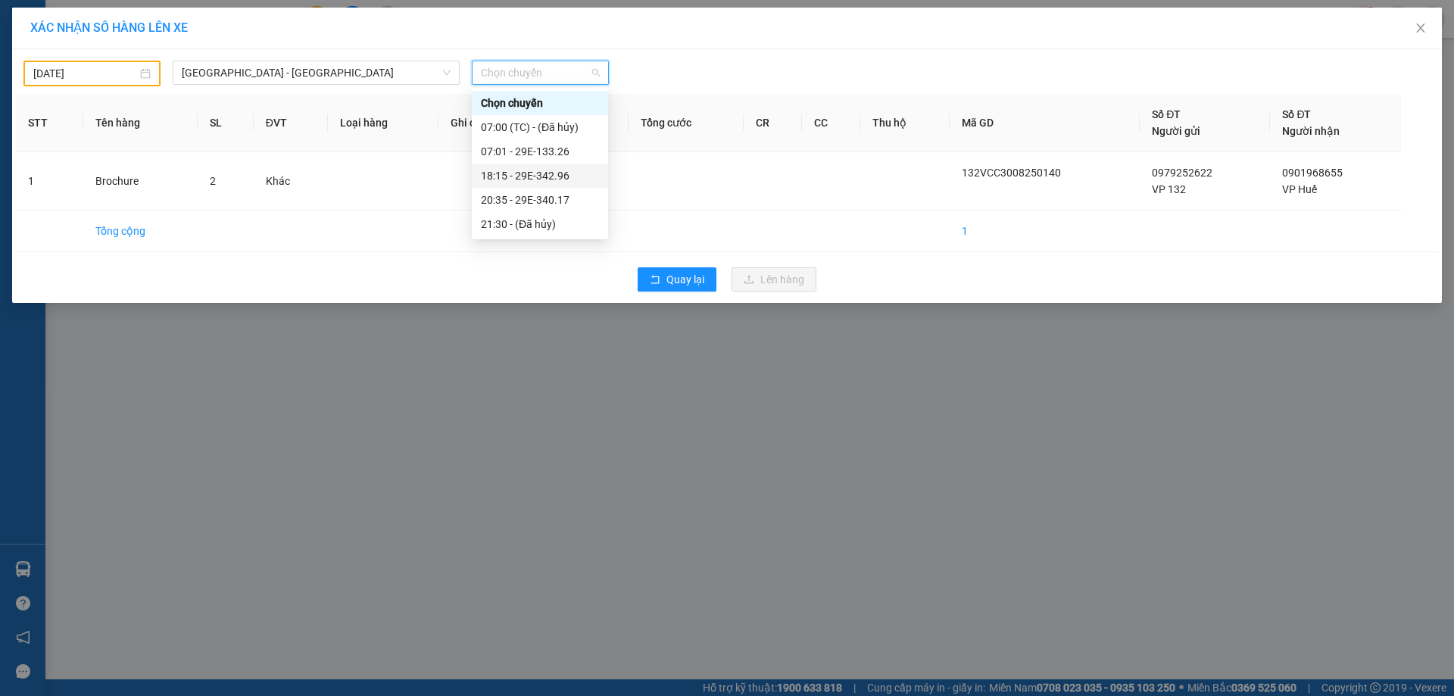
click at [527, 170] on div "18:15 - 29E-342.96" at bounding box center [540, 175] width 118 height 17
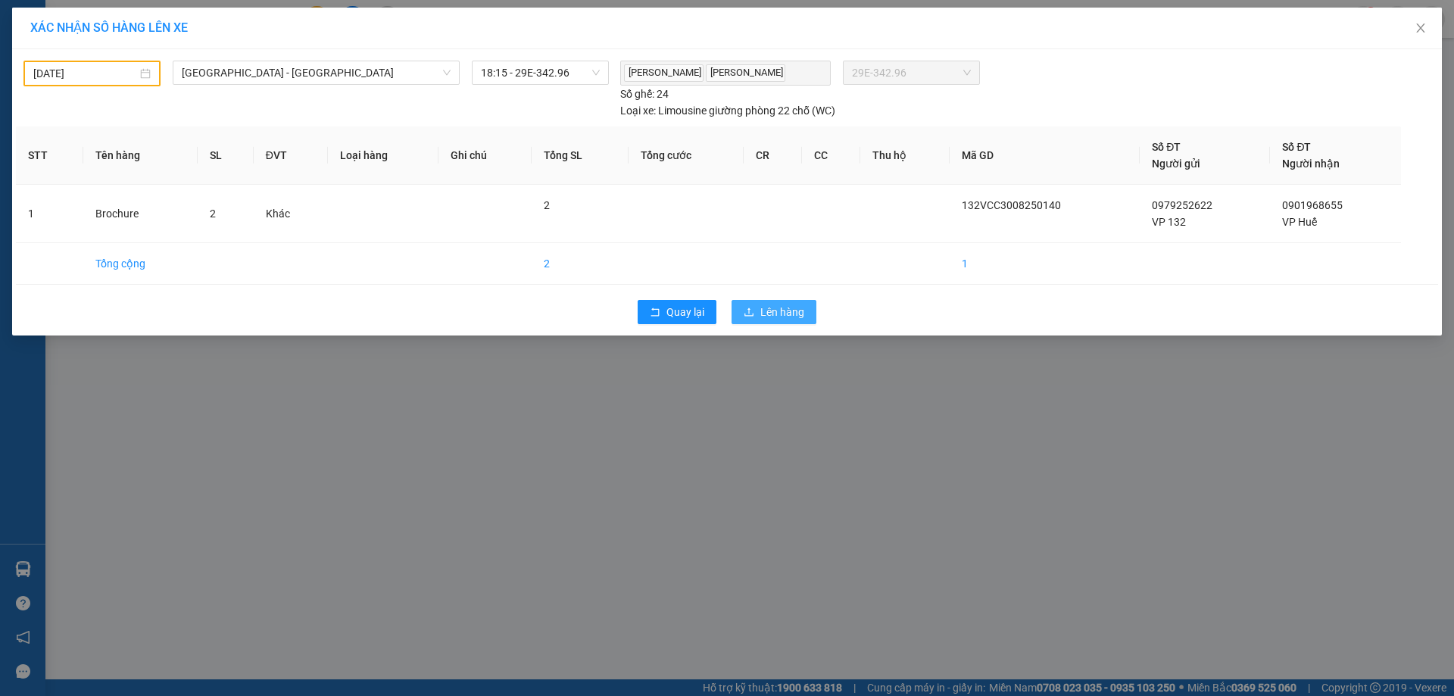
click at [768, 319] on span "Lên hàng" at bounding box center [782, 312] width 44 height 17
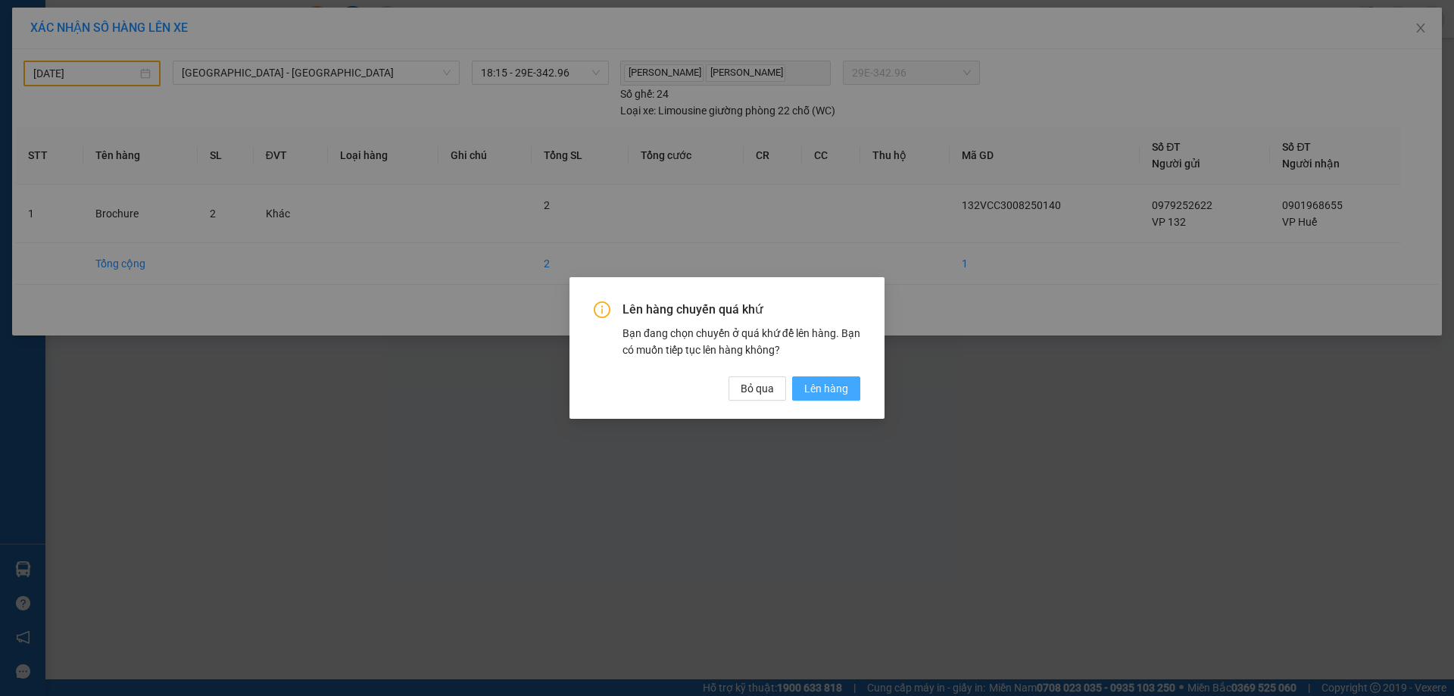
click at [815, 390] on span "Lên hàng" at bounding box center [826, 388] width 44 height 17
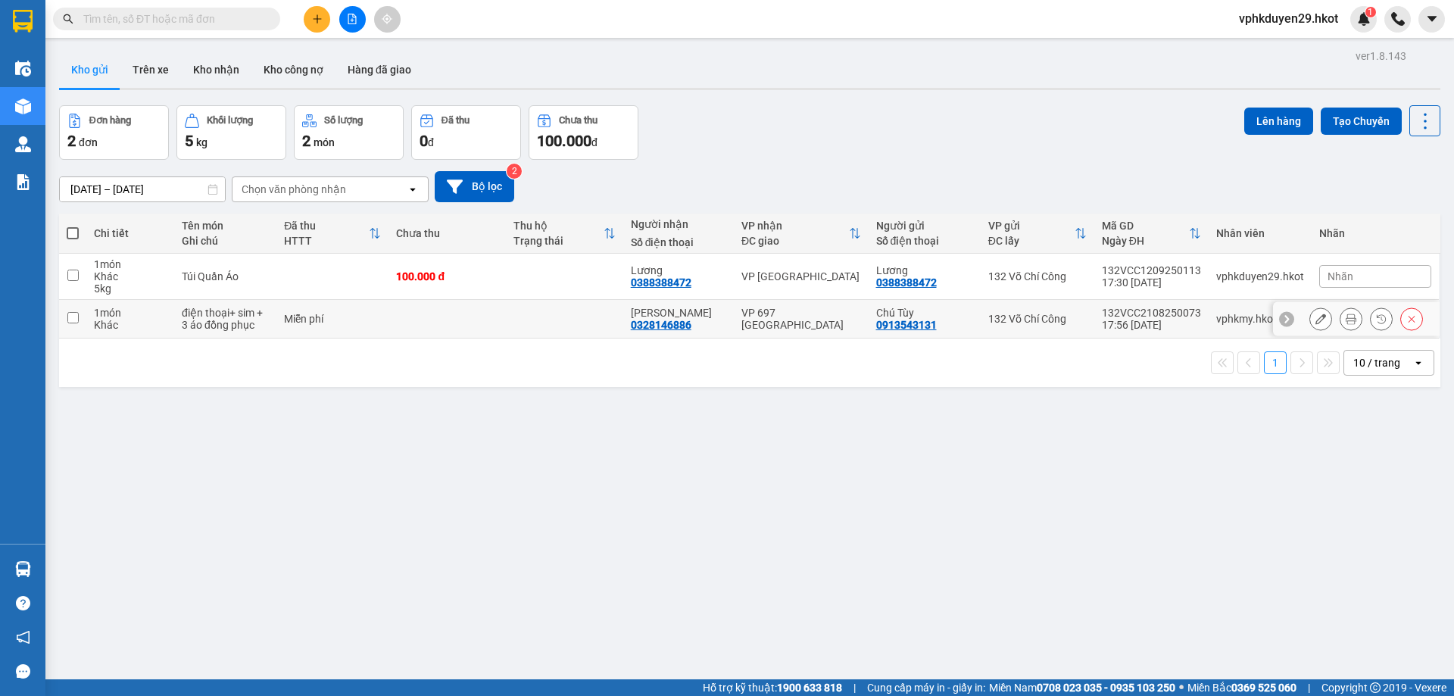
click at [73, 323] on td at bounding box center [72, 319] width 27 height 39
checkbox input "true"
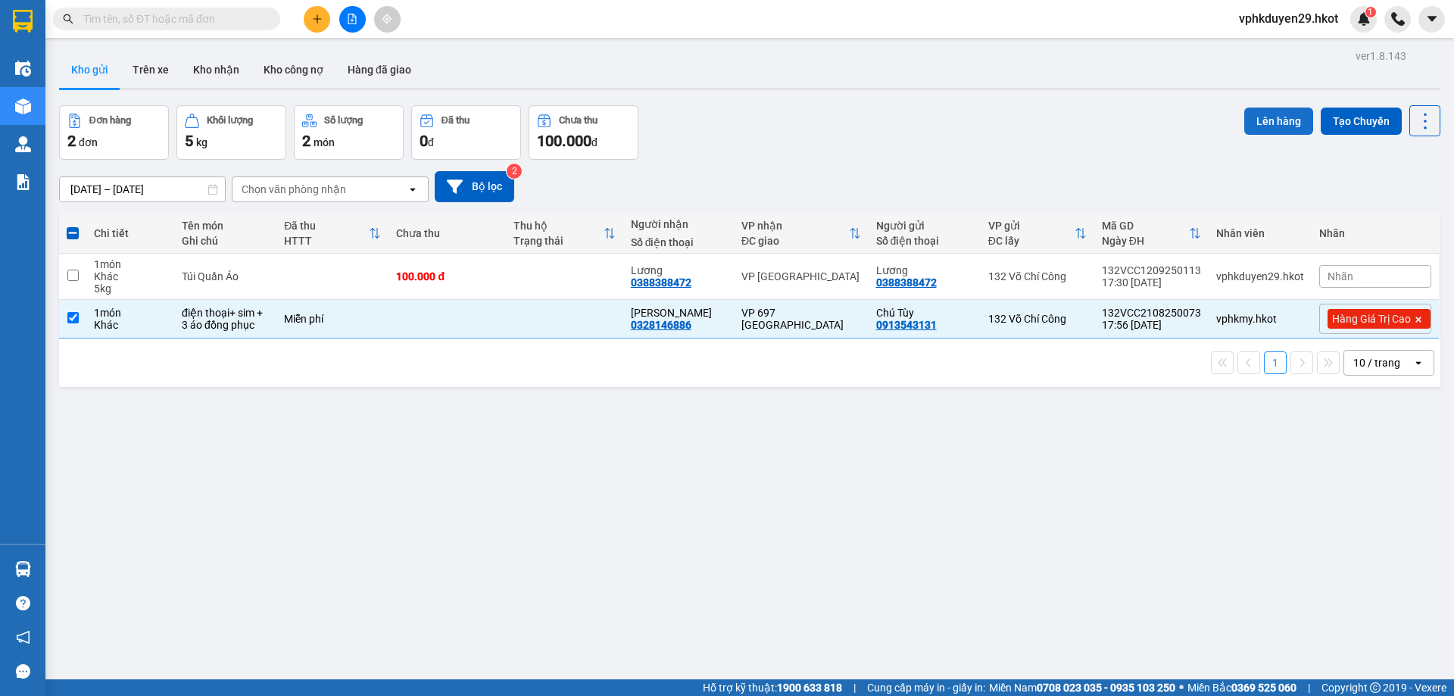
click at [1268, 120] on button "Lên hàng" at bounding box center [1278, 121] width 69 height 27
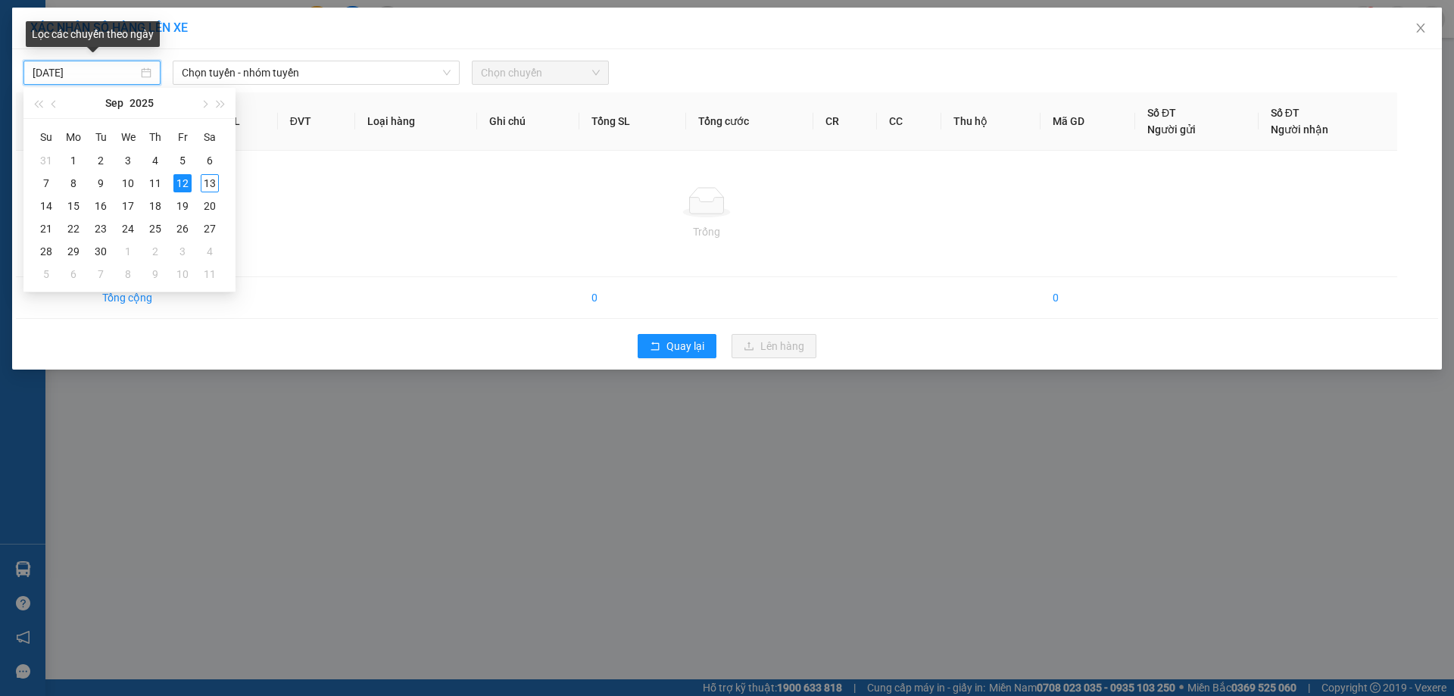
click at [117, 74] on input "[DATE]" at bounding box center [85, 72] width 105 height 17
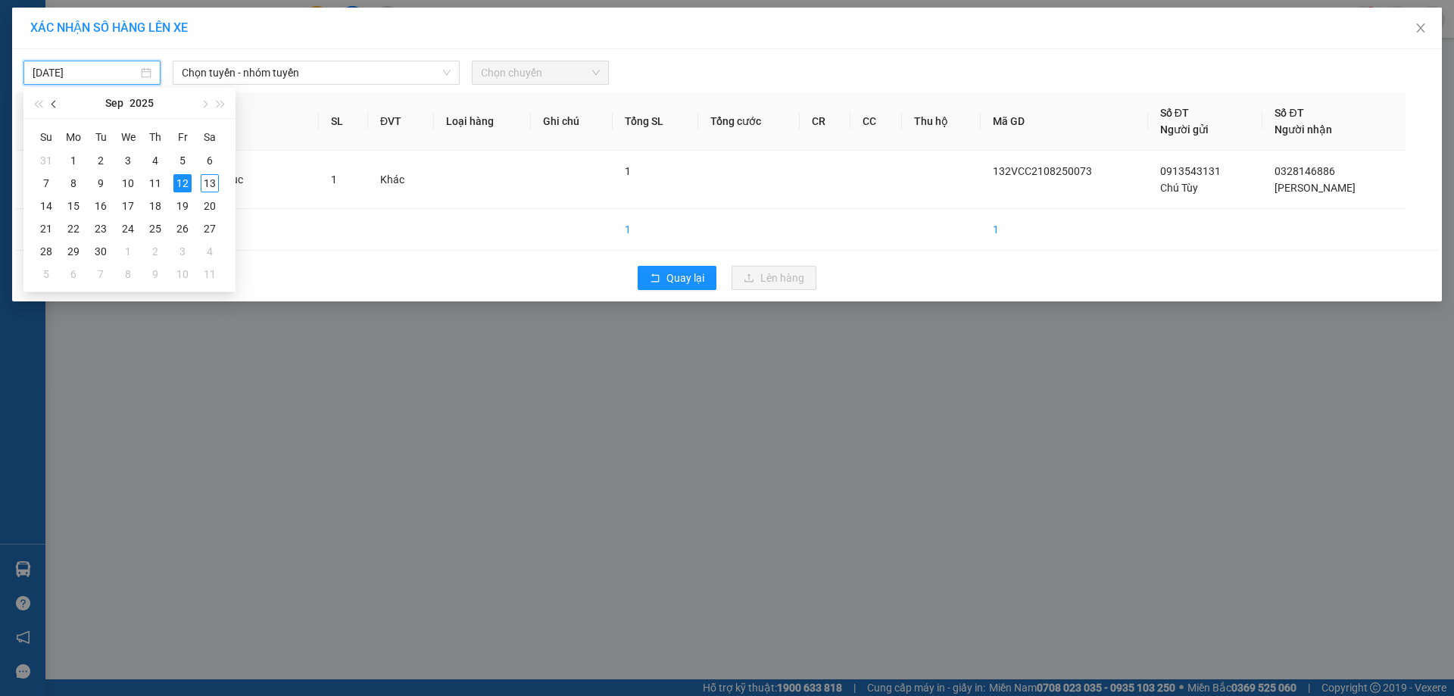
click at [51, 106] on button "button" at bounding box center [54, 103] width 17 height 30
click at [148, 231] on div "21" at bounding box center [155, 229] width 18 height 18
type input "[DATE]"
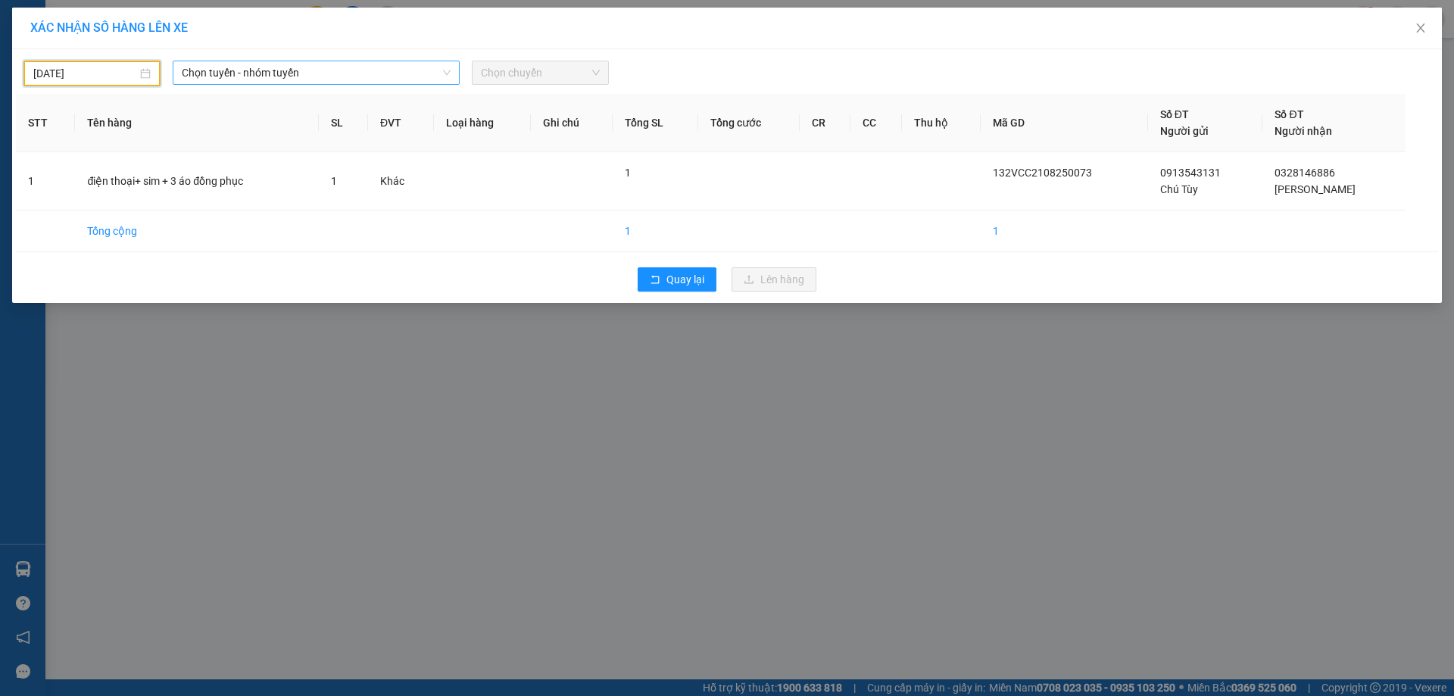
click at [376, 75] on span "Chọn tuyến - nhóm tuyến" at bounding box center [316, 72] width 269 height 23
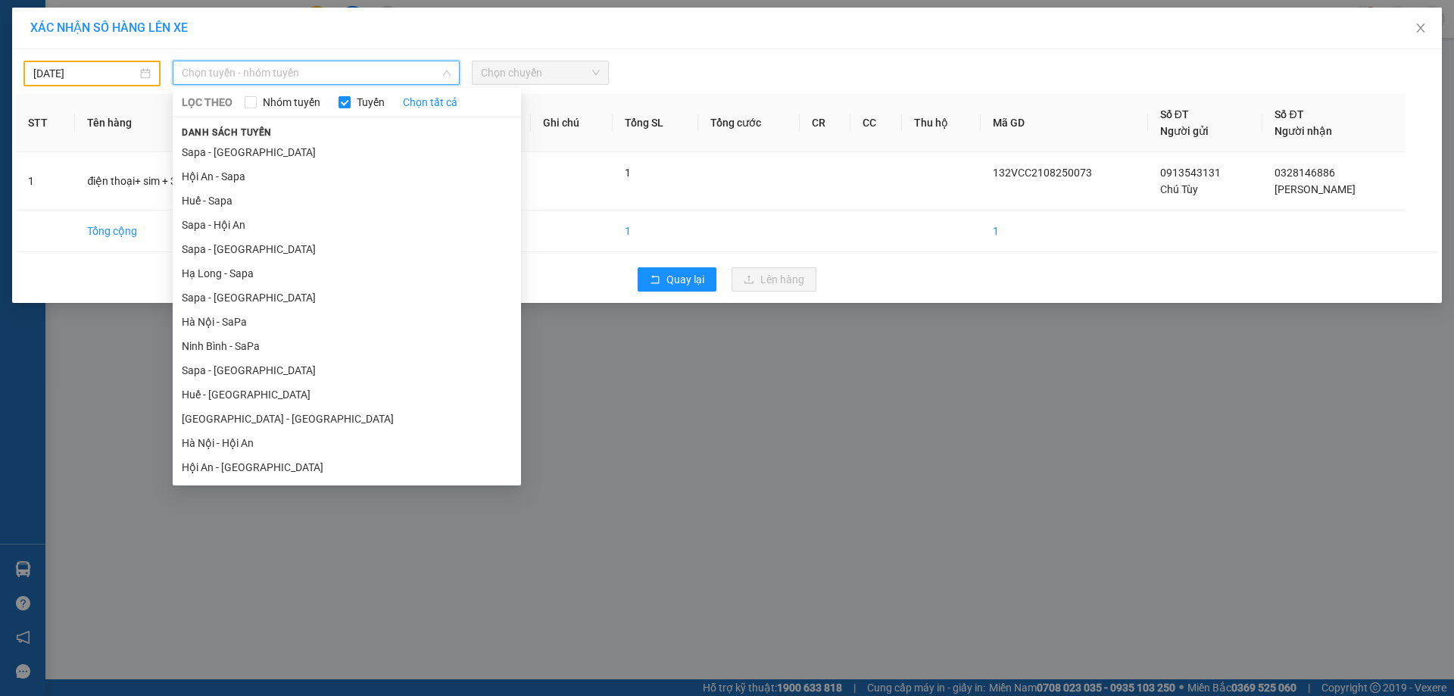
drag, startPoint x: 252, startPoint y: 330, endPoint x: 254, endPoint y: 317, distance: 13.1
click at [251, 331] on li "Hà Nội - SaPa" at bounding box center [347, 322] width 348 height 24
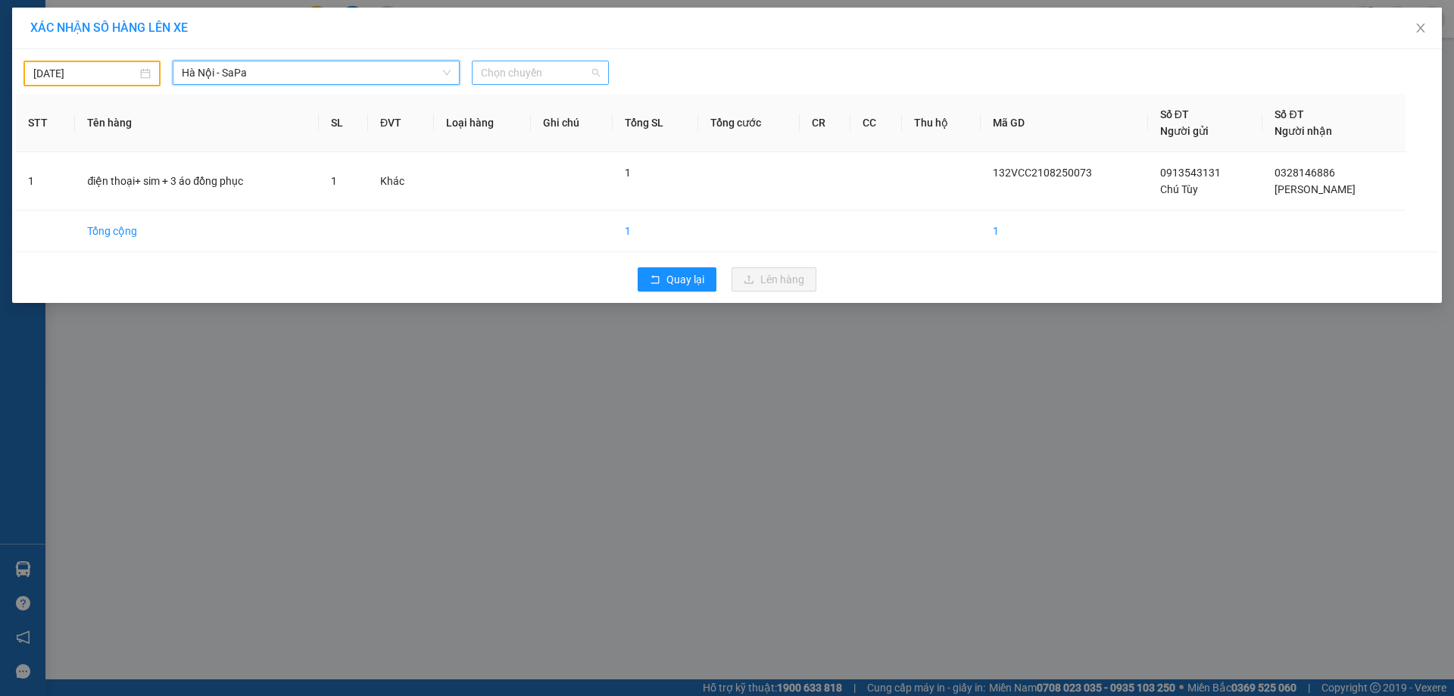
click at [488, 78] on span "Chọn chuyến" at bounding box center [540, 72] width 119 height 23
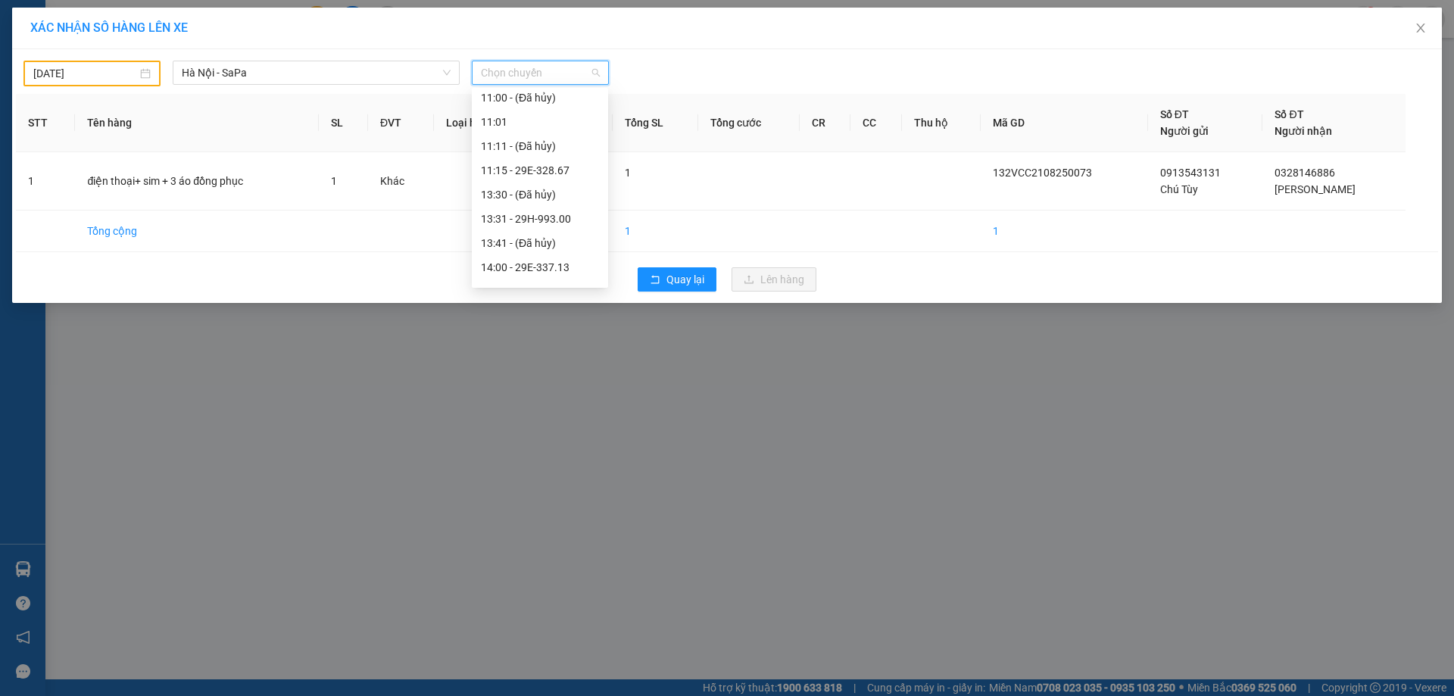
scroll to position [505, 0]
click at [522, 221] on div "21:30 - 29E-360.50" at bounding box center [540, 228] width 118 height 17
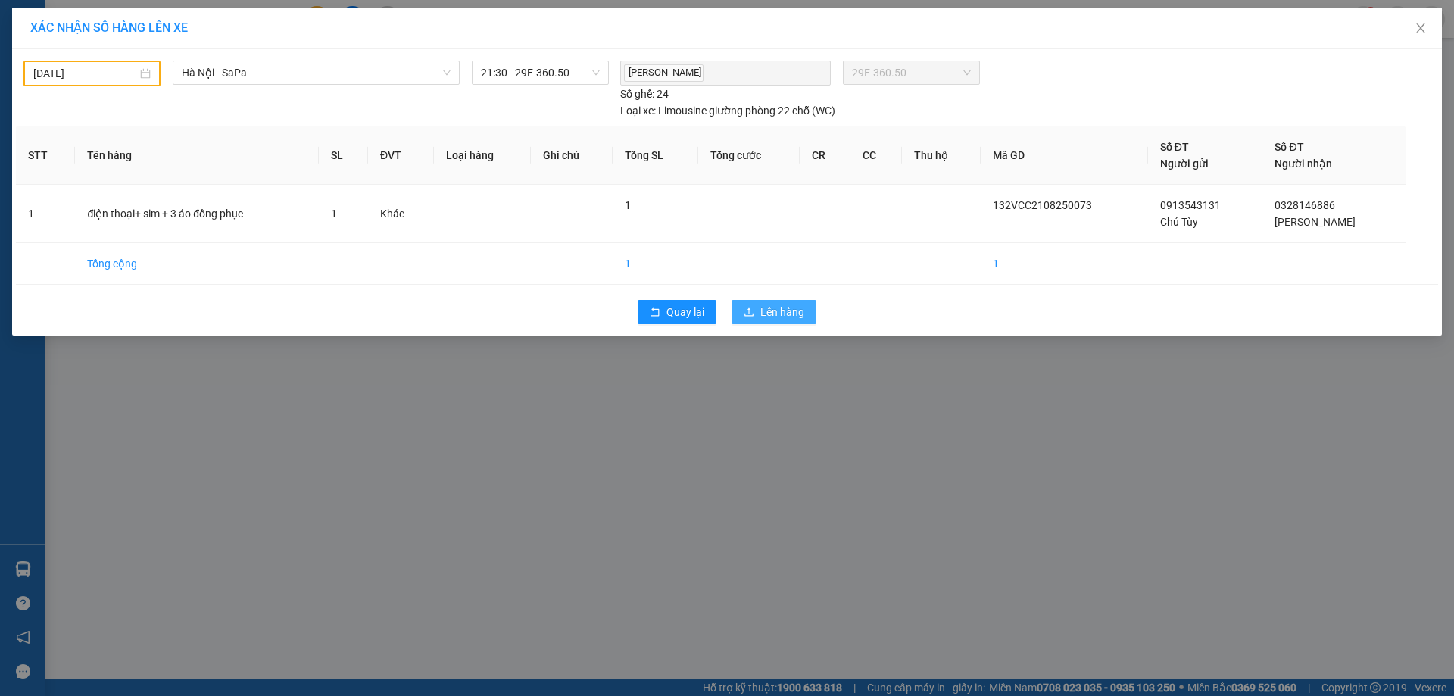
click at [774, 313] on span "Lên hàng" at bounding box center [782, 312] width 44 height 17
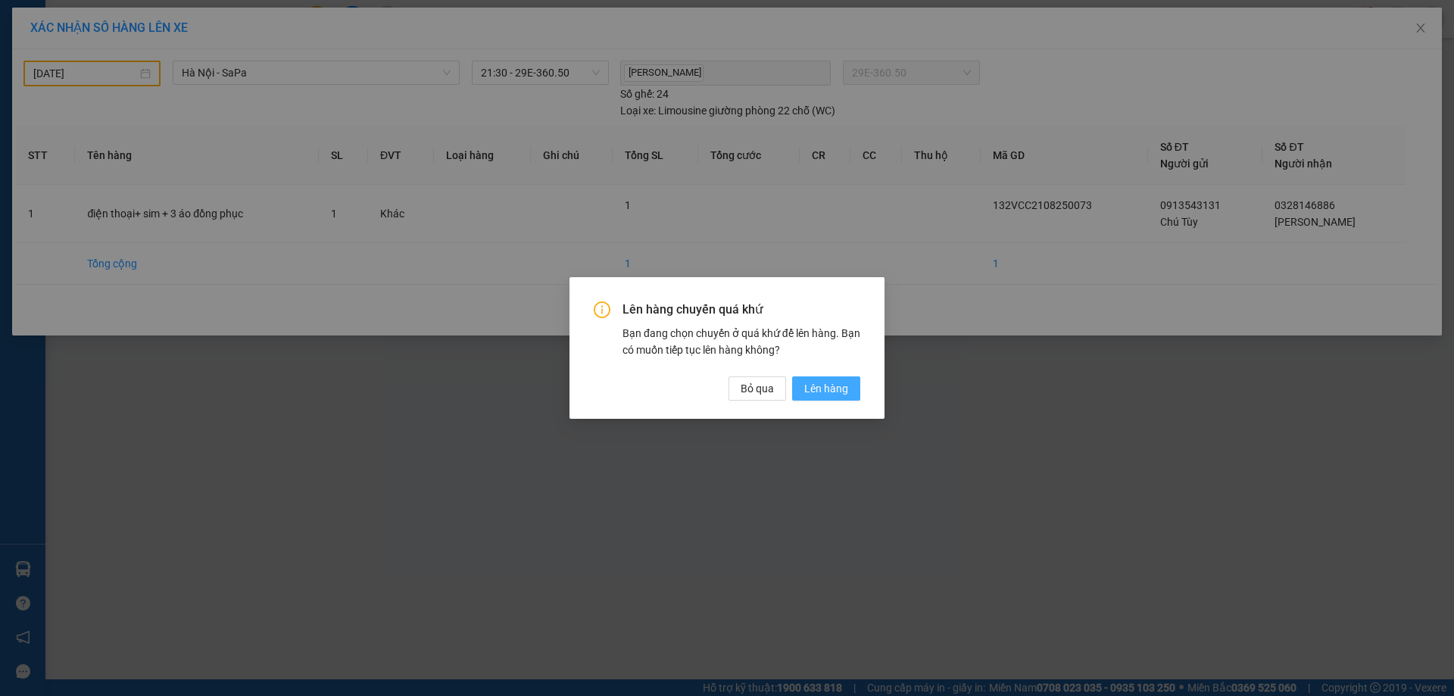
click at [840, 399] on button "Lên hàng" at bounding box center [826, 388] width 68 height 24
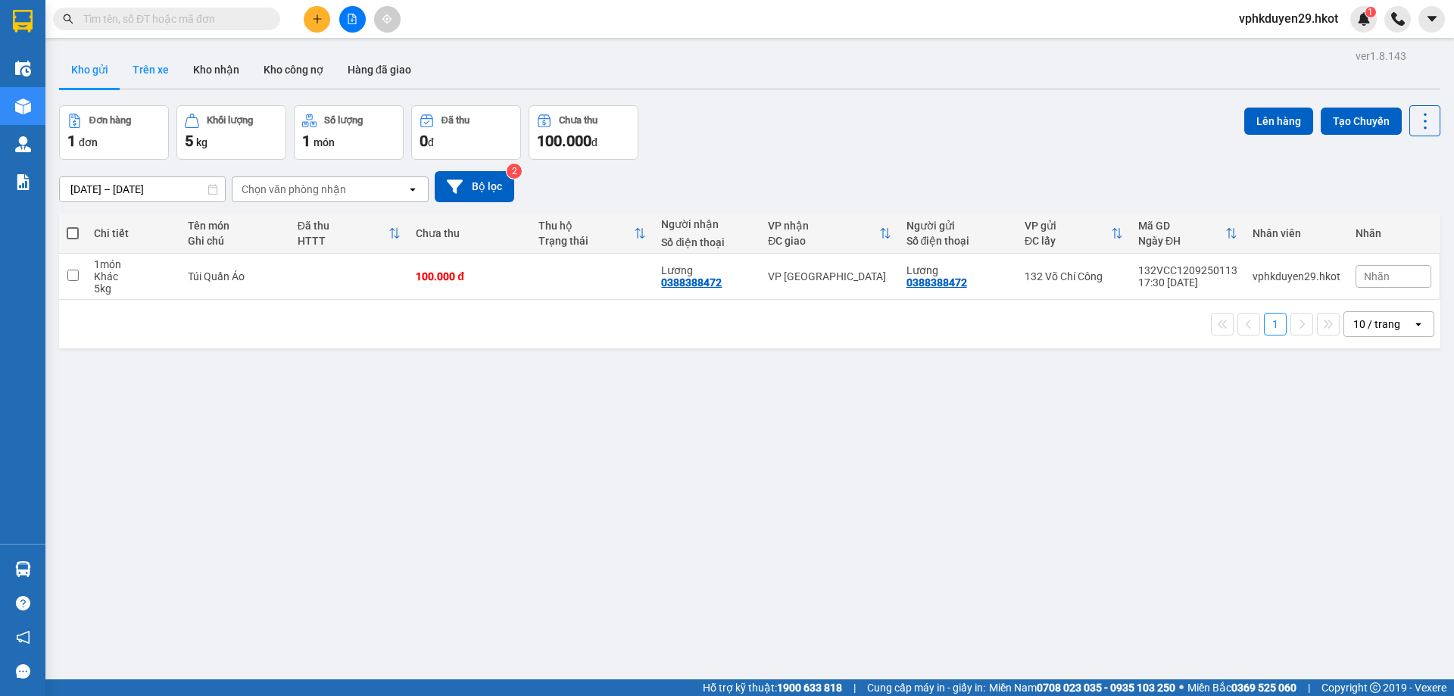
click at [149, 70] on button "Trên xe" at bounding box center [150, 69] width 61 height 36
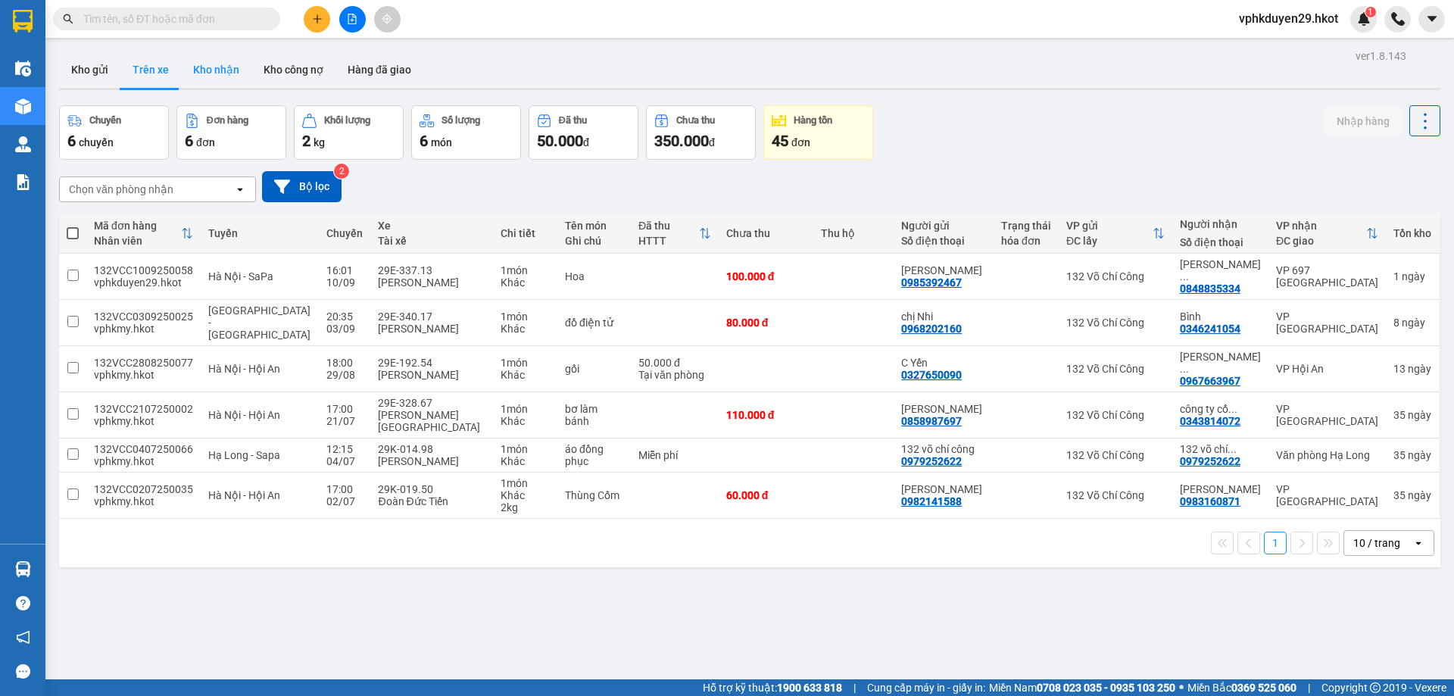
click at [240, 76] on button "Kho nhận" at bounding box center [216, 69] width 70 height 36
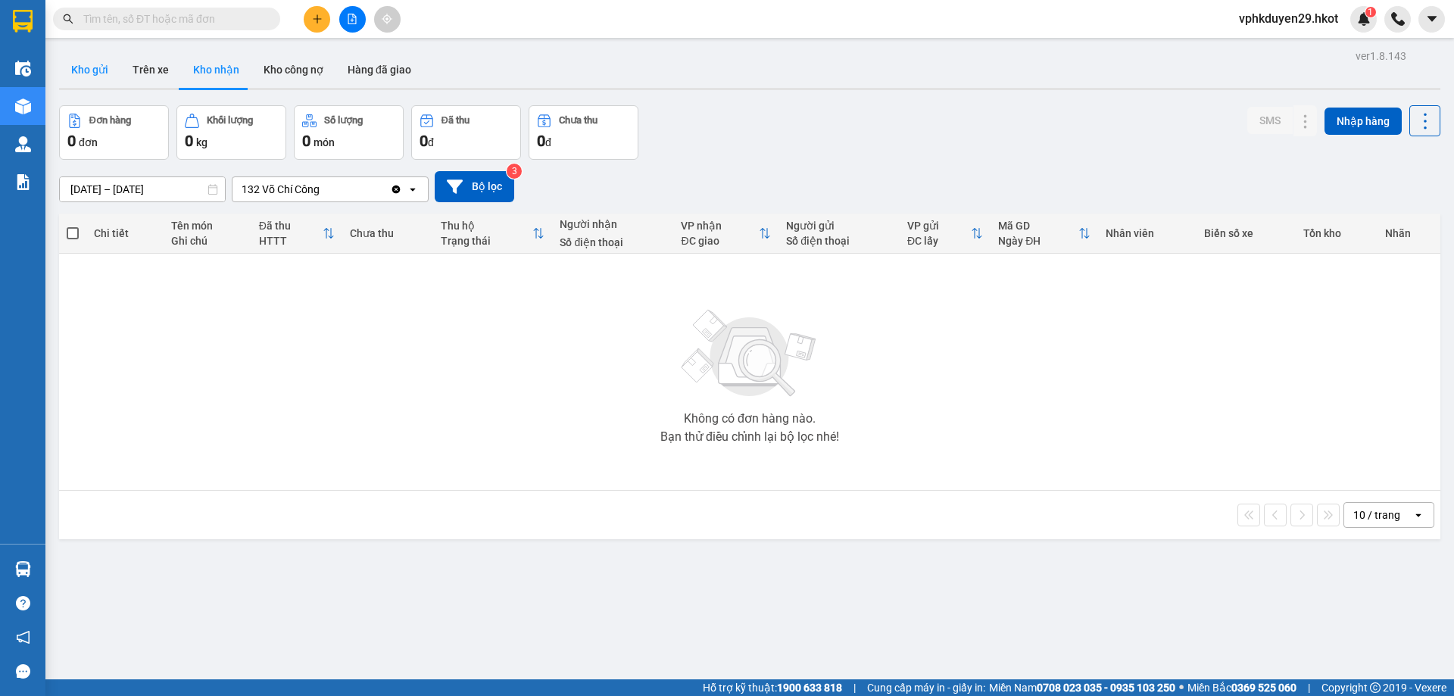
click at [91, 74] on button "Kho gửi" at bounding box center [89, 69] width 61 height 36
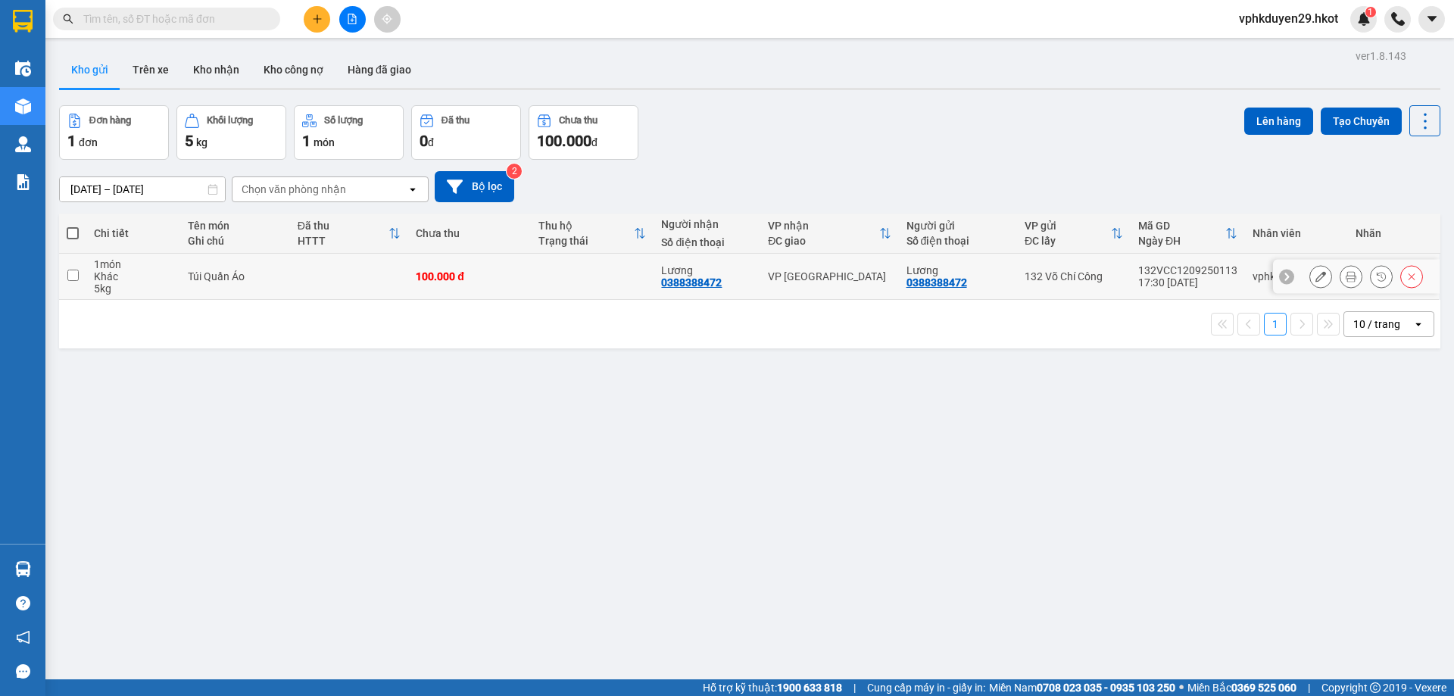
click at [76, 280] on input "checkbox" at bounding box center [72, 275] width 11 height 11
checkbox input "true"
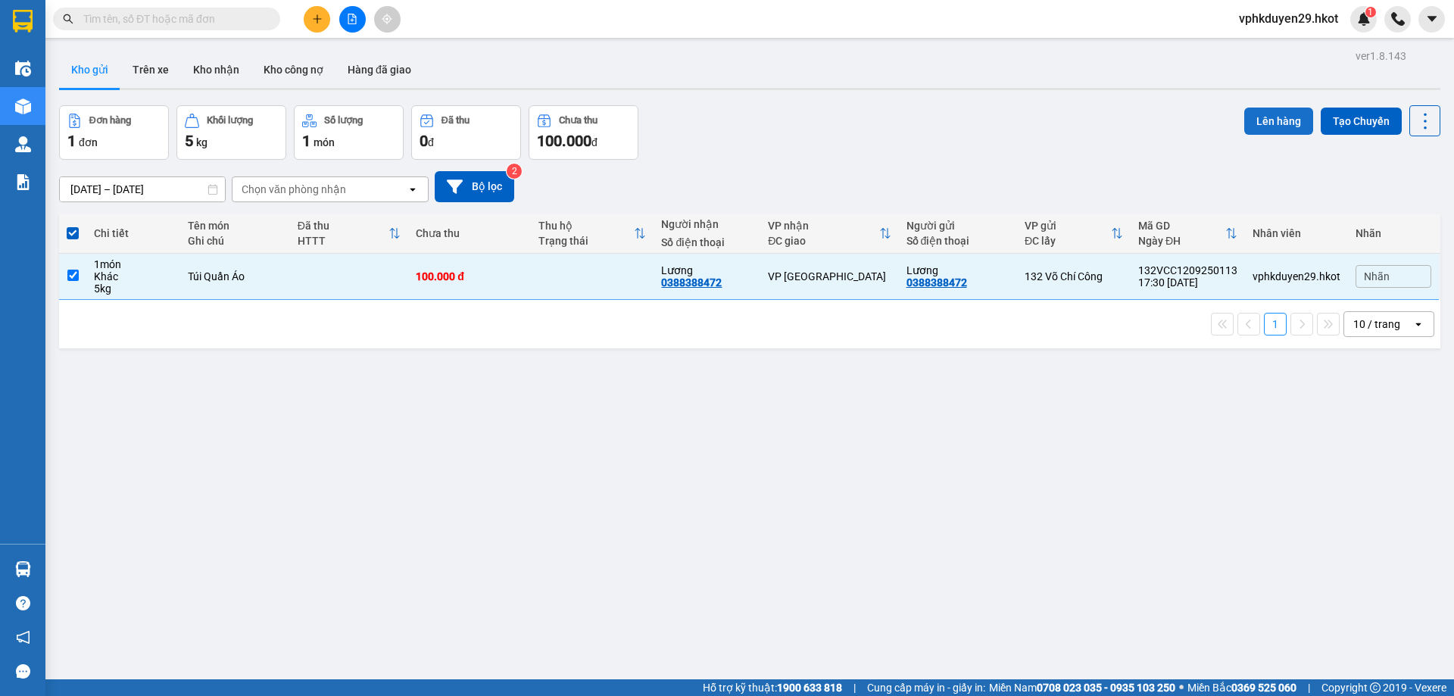
click at [1274, 112] on button "Lên hàng" at bounding box center [1278, 121] width 69 height 27
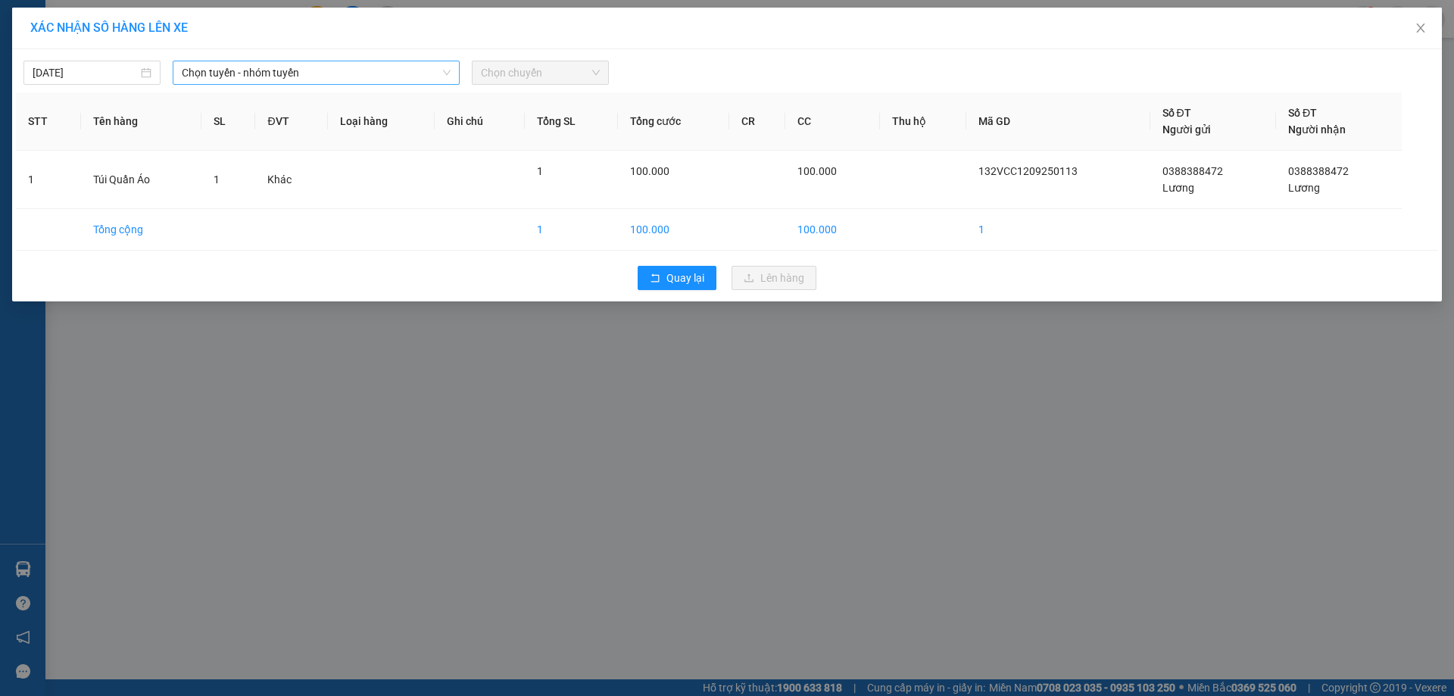
click at [256, 83] on span "Chọn tuyến - nhóm tuyến" at bounding box center [316, 72] width 269 height 23
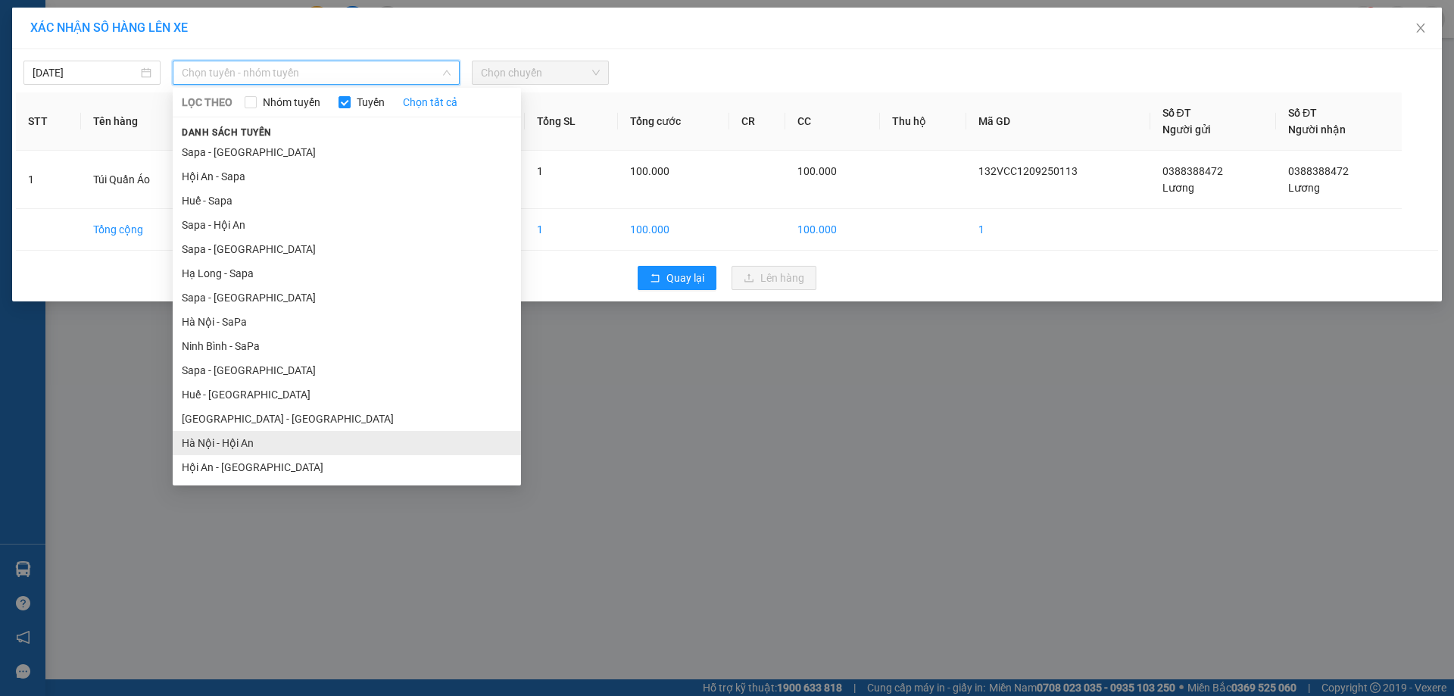
click at [243, 442] on li "Hà Nội - Hội An" at bounding box center [347, 443] width 348 height 24
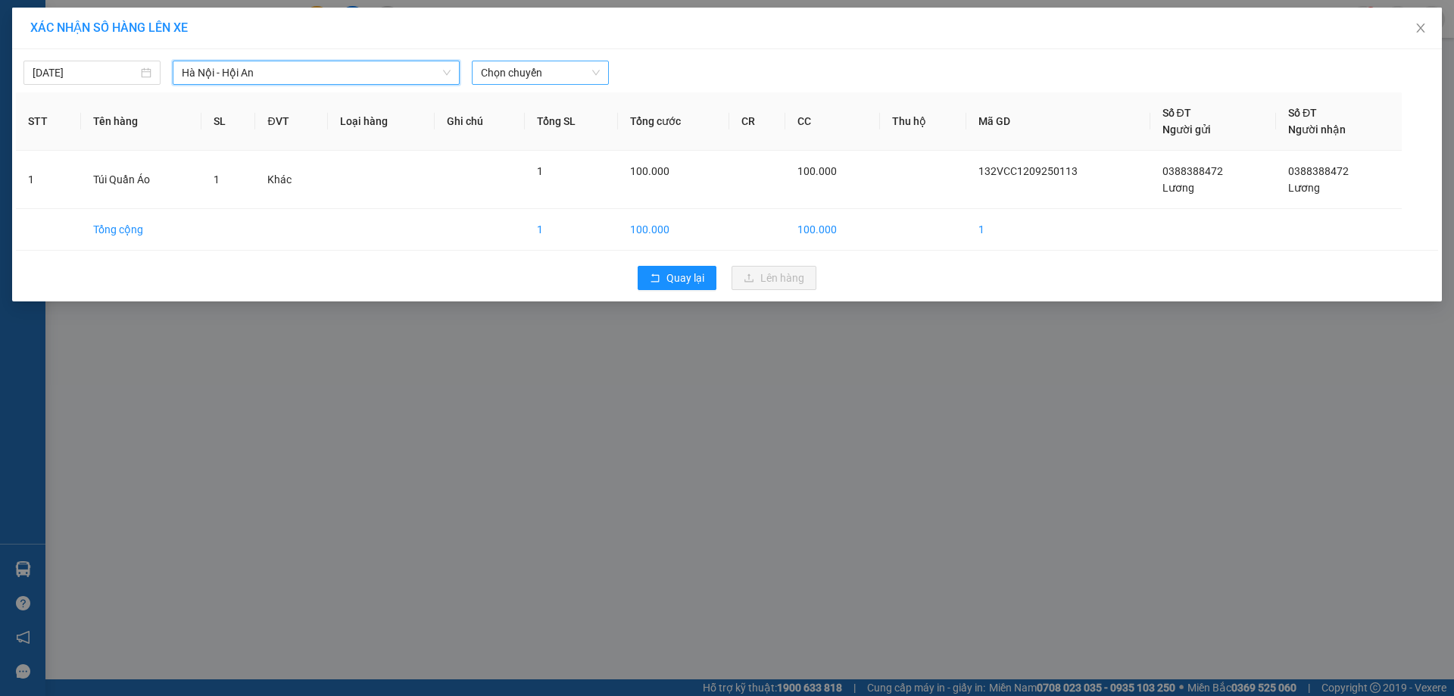
click at [506, 64] on span "Chọn chuyến" at bounding box center [540, 72] width 119 height 23
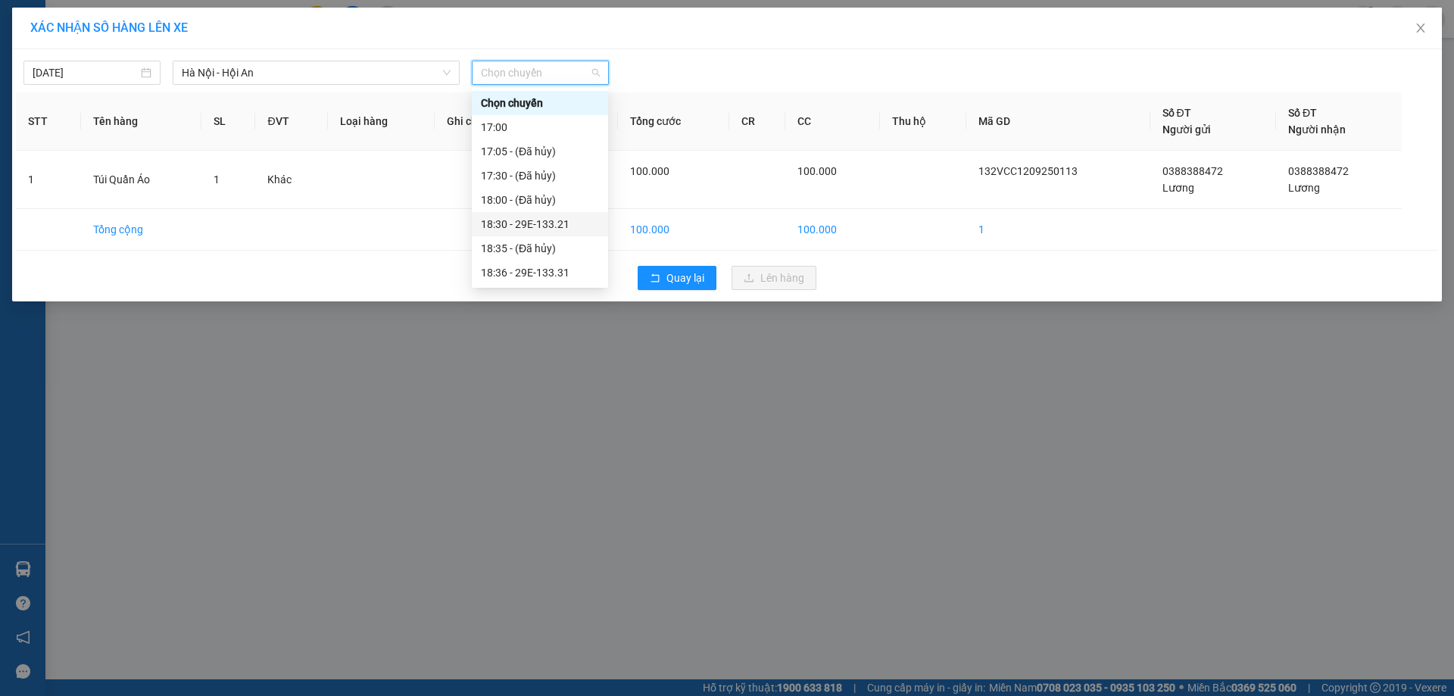
click at [551, 220] on div "18:30 - 29E-133.21" at bounding box center [540, 224] width 118 height 17
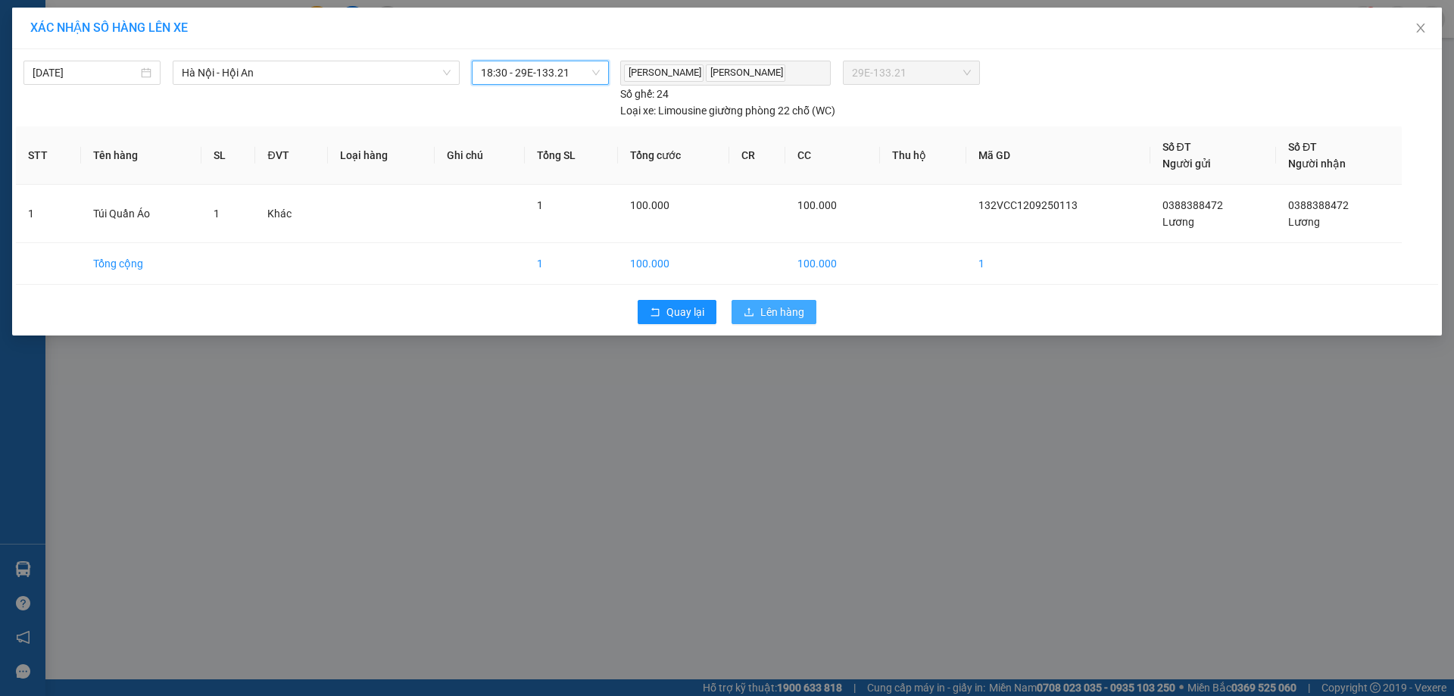
click at [764, 314] on span "Lên hàng" at bounding box center [782, 312] width 44 height 17
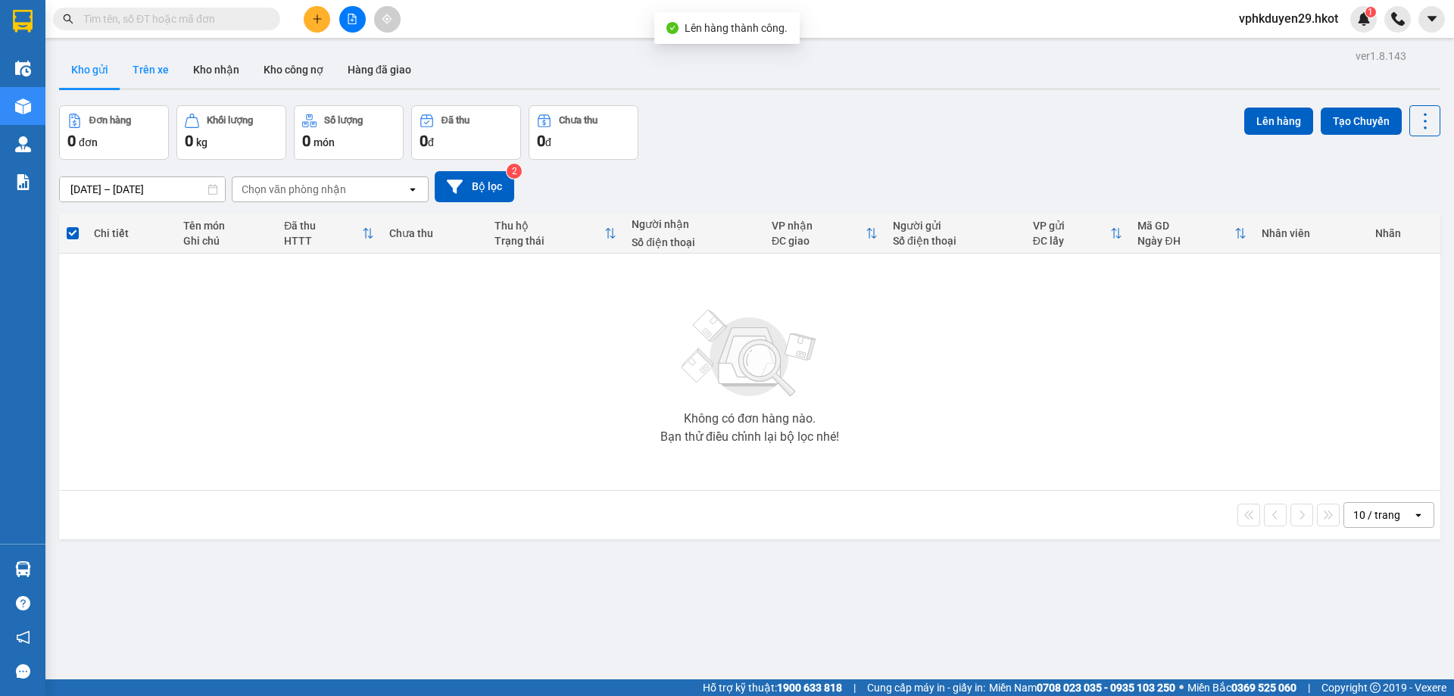
click at [148, 68] on button "Trên xe" at bounding box center [150, 69] width 61 height 36
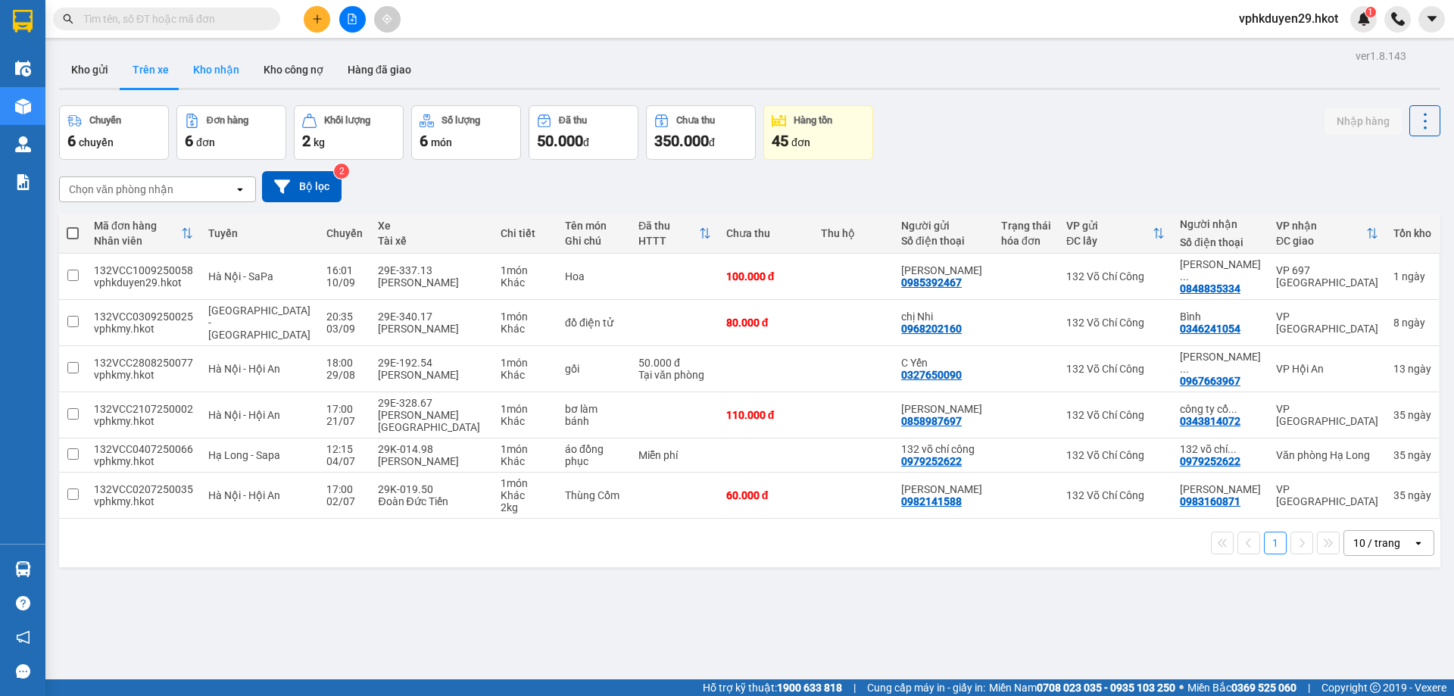
click at [207, 77] on button "Kho nhận" at bounding box center [216, 69] width 70 height 36
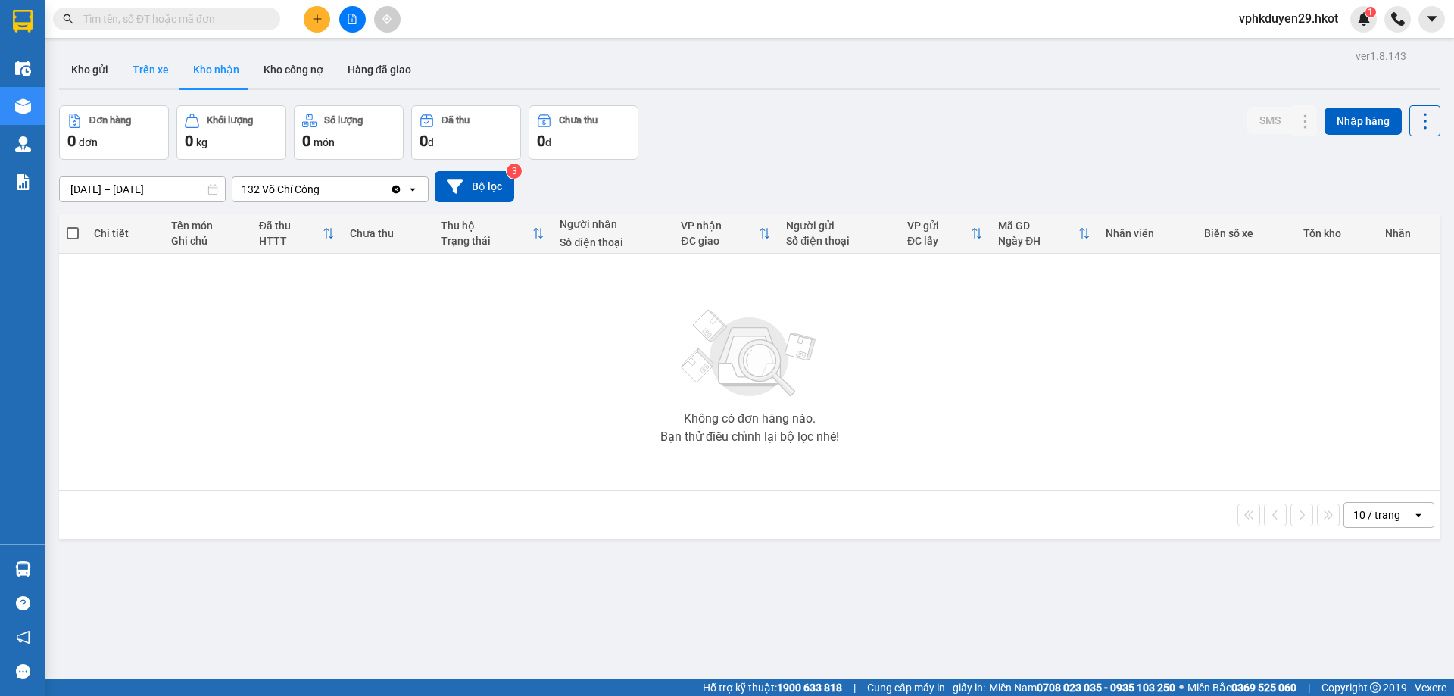
click at [138, 65] on button "Trên xe" at bounding box center [150, 69] width 61 height 36
